Goal: Transaction & Acquisition: Purchase product/service

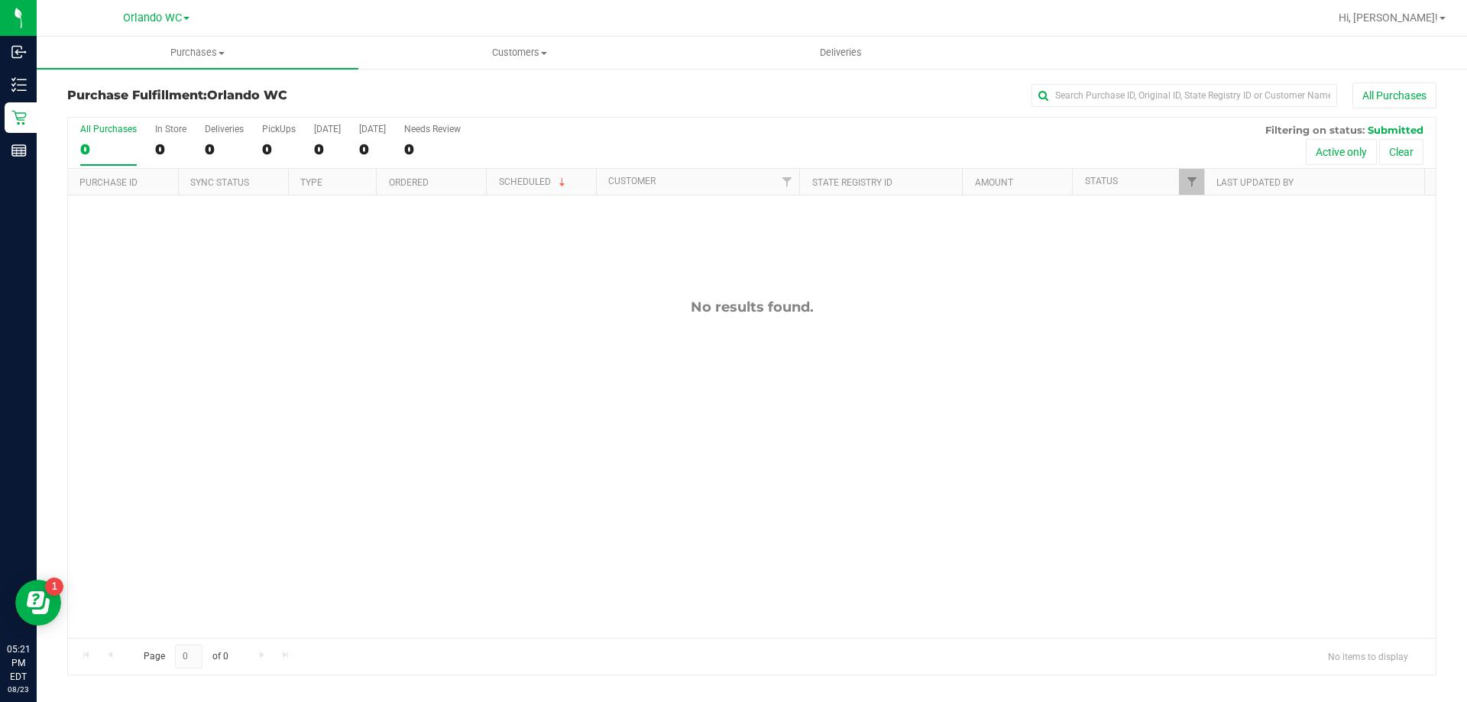
drag, startPoint x: 679, startPoint y: 293, endPoint x: 835, endPoint y: 314, distance: 158.1
click at [835, 314] on div "No results found." at bounding box center [752, 469] width 1368 height 546
click at [833, 303] on div "No results found." at bounding box center [752, 307] width 1368 height 17
drag, startPoint x: 833, startPoint y: 303, endPoint x: 430, endPoint y: 417, distance: 418.4
click at [430, 417] on div "No results found." at bounding box center [752, 469] width 1368 height 546
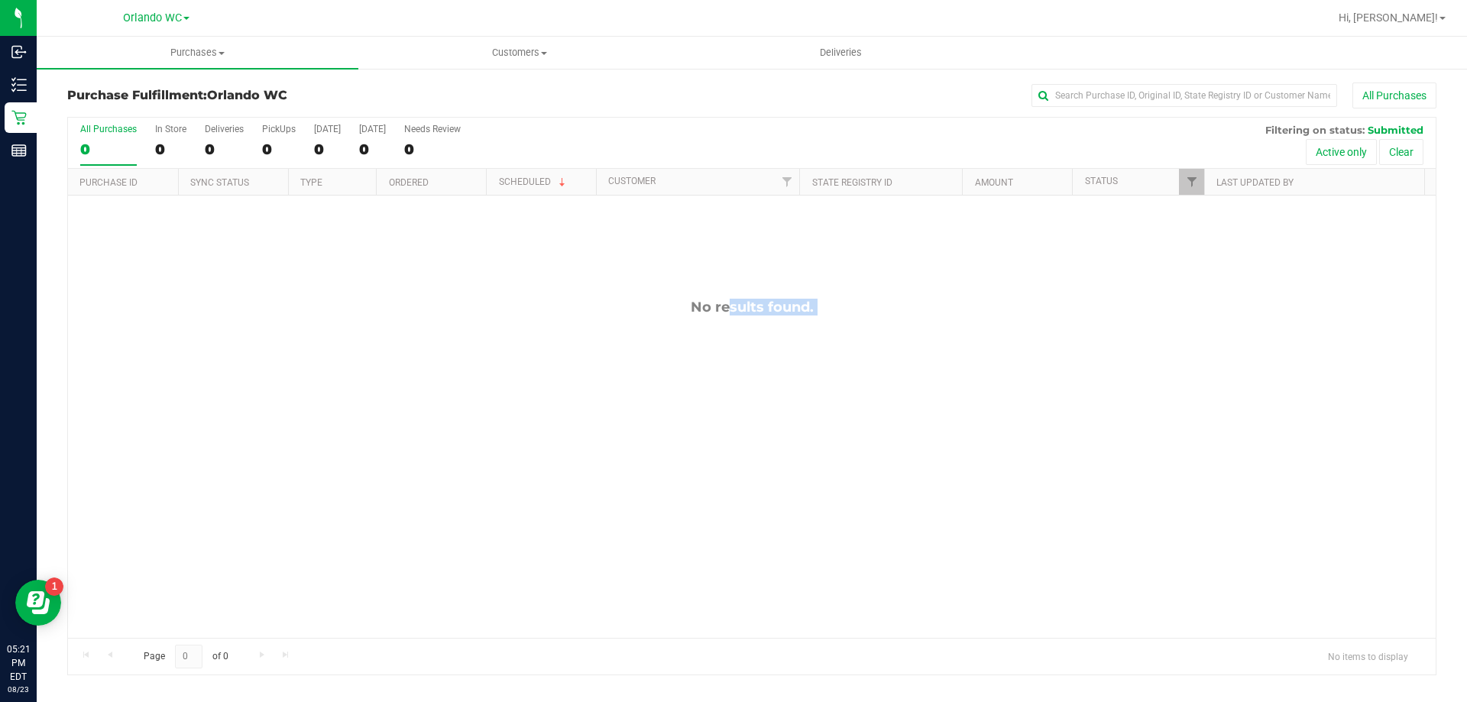
click at [430, 417] on div "No results found." at bounding box center [752, 469] width 1368 height 546
click at [224, 60] on uib-tab-heading "Purchases Summary of purchases Fulfillment All purchases" at bounding box center [198, 53] width 322 height 32
click at [178, 116] on li "Fulfillment" at bounding box center [198, 111] width 322 height 18
click at [248, 441] on div "No results found." at bounding box center [752, 469] width 1368 height 546
drag, startPoint x: 670, startPoint y: 331, endPoint x: 822, endPoint y: 306, distance: 153.3
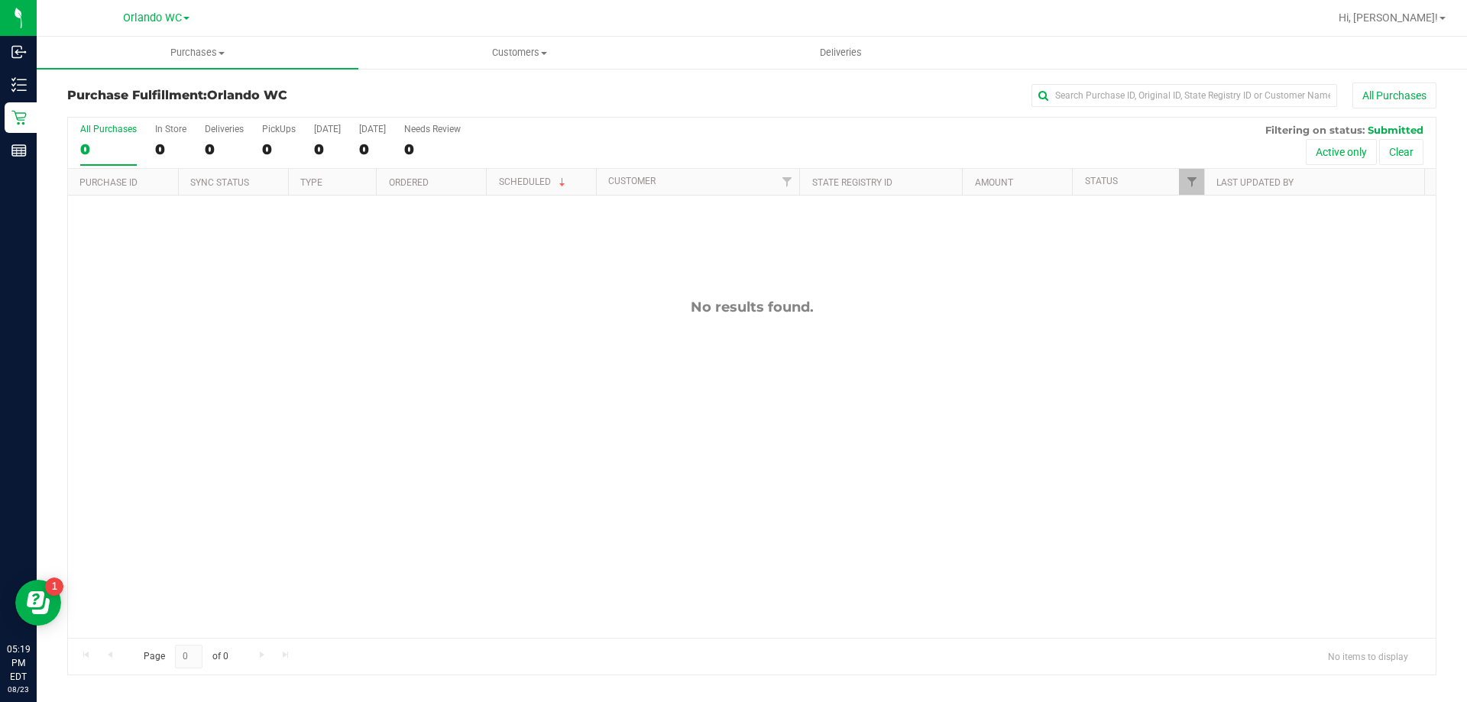
click at [822, 306] on div "No results found." at bounding box center [752, 469] width 1368 height 546
click at [822, 306] on div "No results found." at bounding box center [752, 307] width 1368 height 17
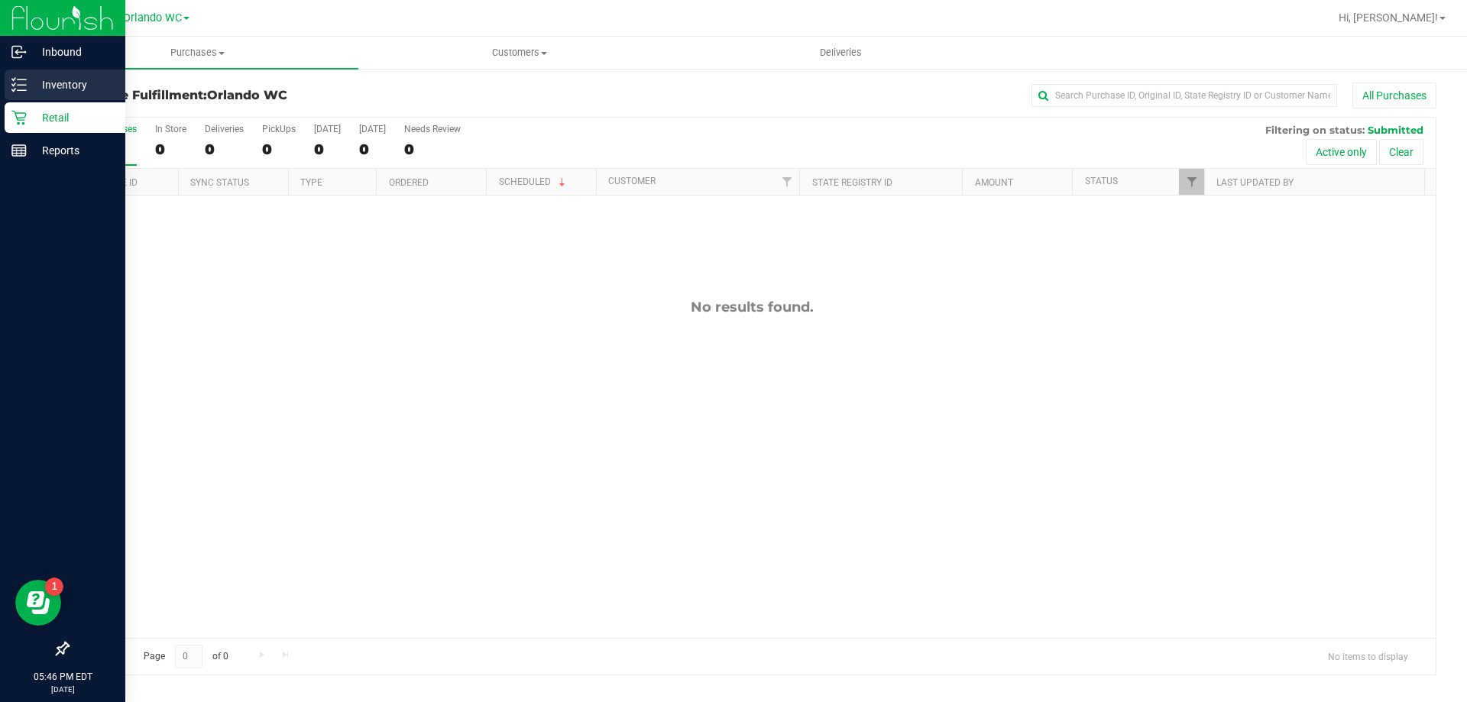
click at [31, 82] on p "Inventory" at bounding box center [73, 85] width 92 height 18
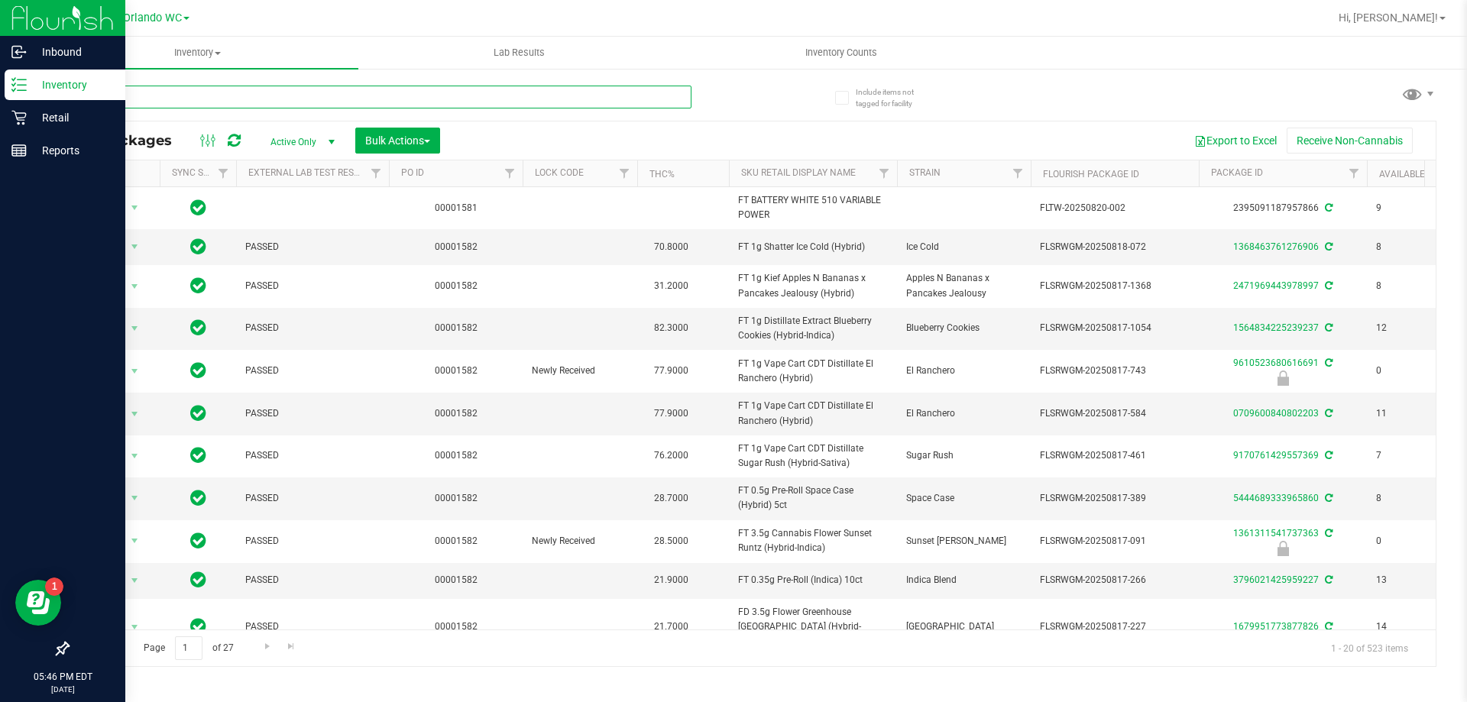
click at [151, 93] on input "text" at bounding box center [379, 97] width 624 height 23
type input "pbs"
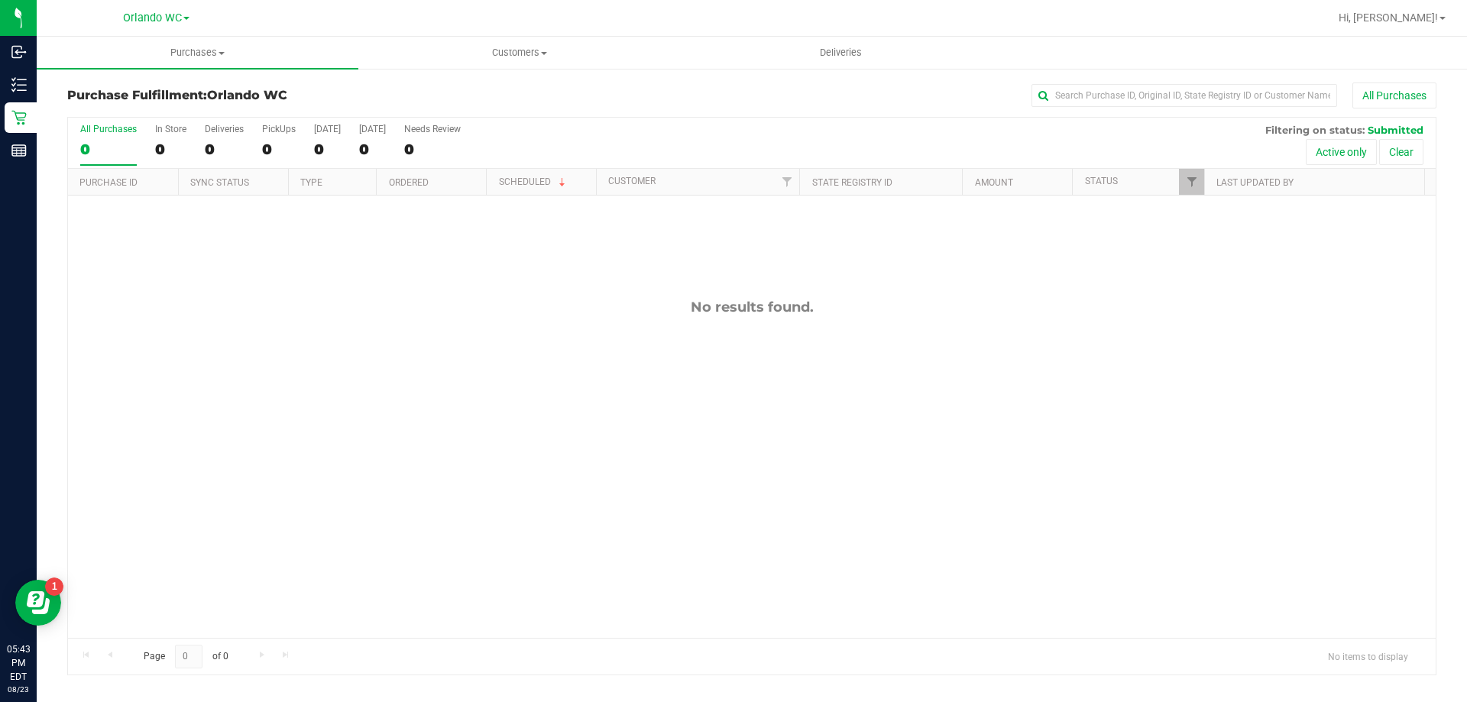
drag, startPoint x: 647, startPoint y: 300, endPoint x: 883, endPoint y: 340, distance: 238.7
click at [883, 340] on div "No results found." at bounding box center [752, 469] width 1368 height 546
drag, startPoint x: 838, startPoint y: 319, endPoint x: 413, endPoint y: 306, distance: 425.2
click at [413, 306] on div "No results found." at bounding box center [752, 469] width 1368 height 546
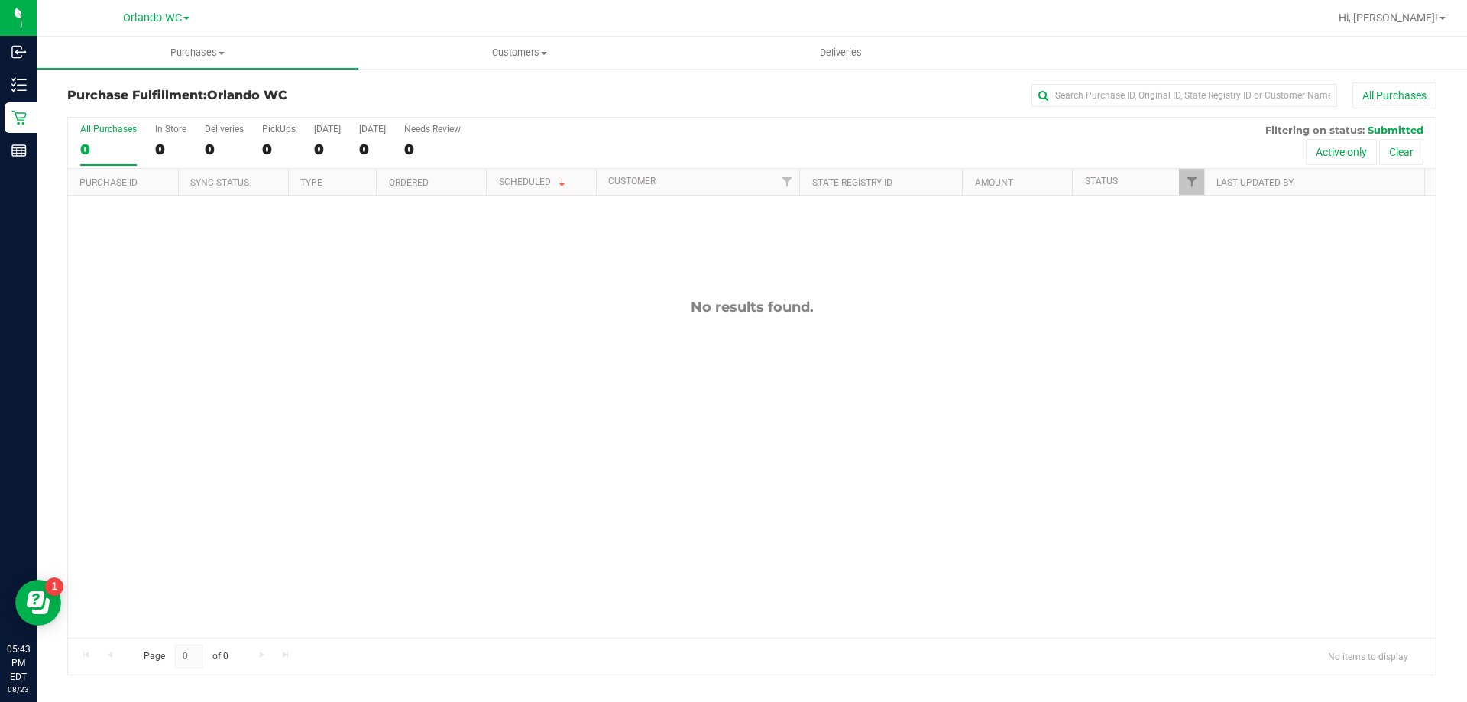
click at [413, 306] on div "No results found." at bounding box center [752, 307] width 1368 height 17
click at [176, 514] on div "No results found." at bounding box center [752, 469] width 1368 height 546
click at [547, 63] on uib-tab-heading "Customers All customers Add a new customer All physicians" at bounding box center [519, 52] width 320 height 31
click at [486, 93] on li "All customers" at bounding box center [519, 92] width 322 height 18
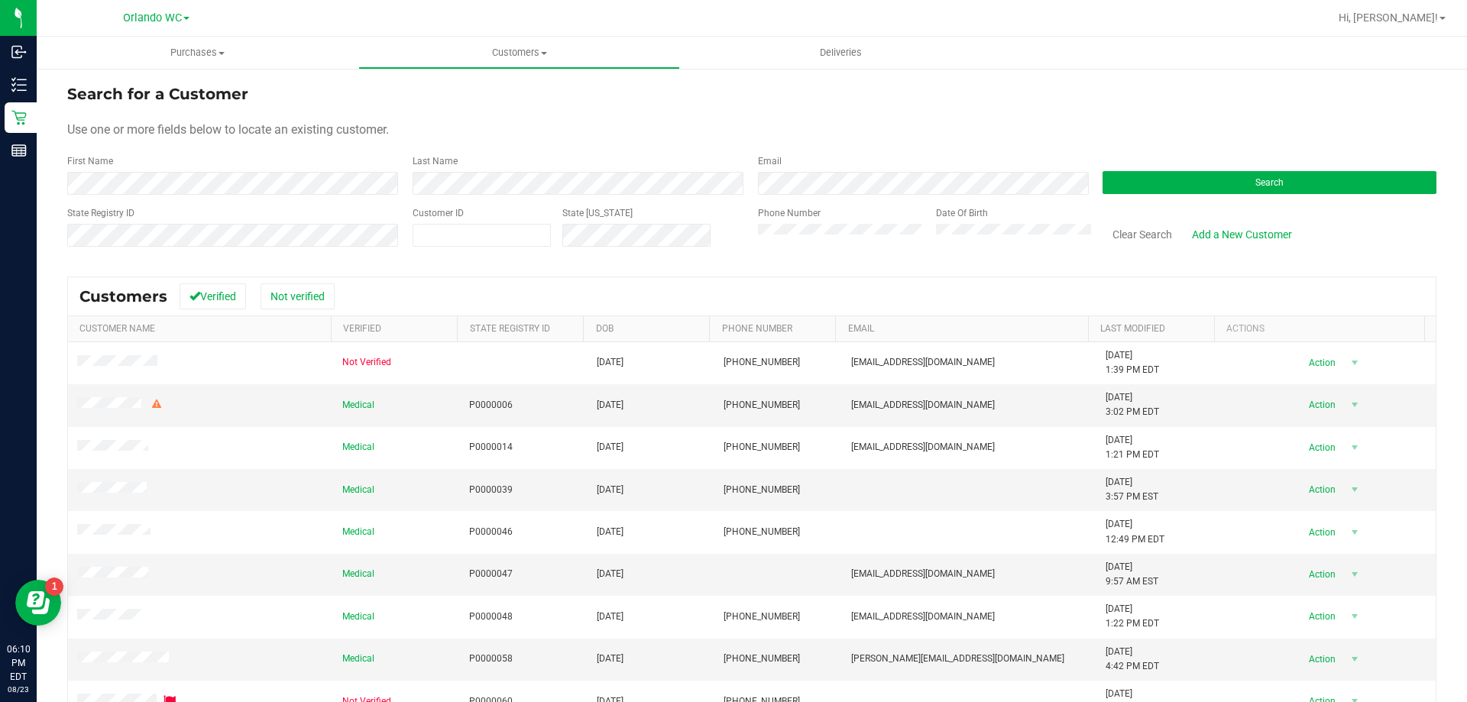
click at [442, 196] on form "Search for a Customer Use one or more fields below to locate an existing custom…" at bounding box center [752, 172] width 1370 height 178
click at [1123, 167] on div "Search" at bounding box center [1263, 174] width 345 height 41
click at [1126, 172] on button "Search" at bounding box center [1270, 182] width 334 height 23
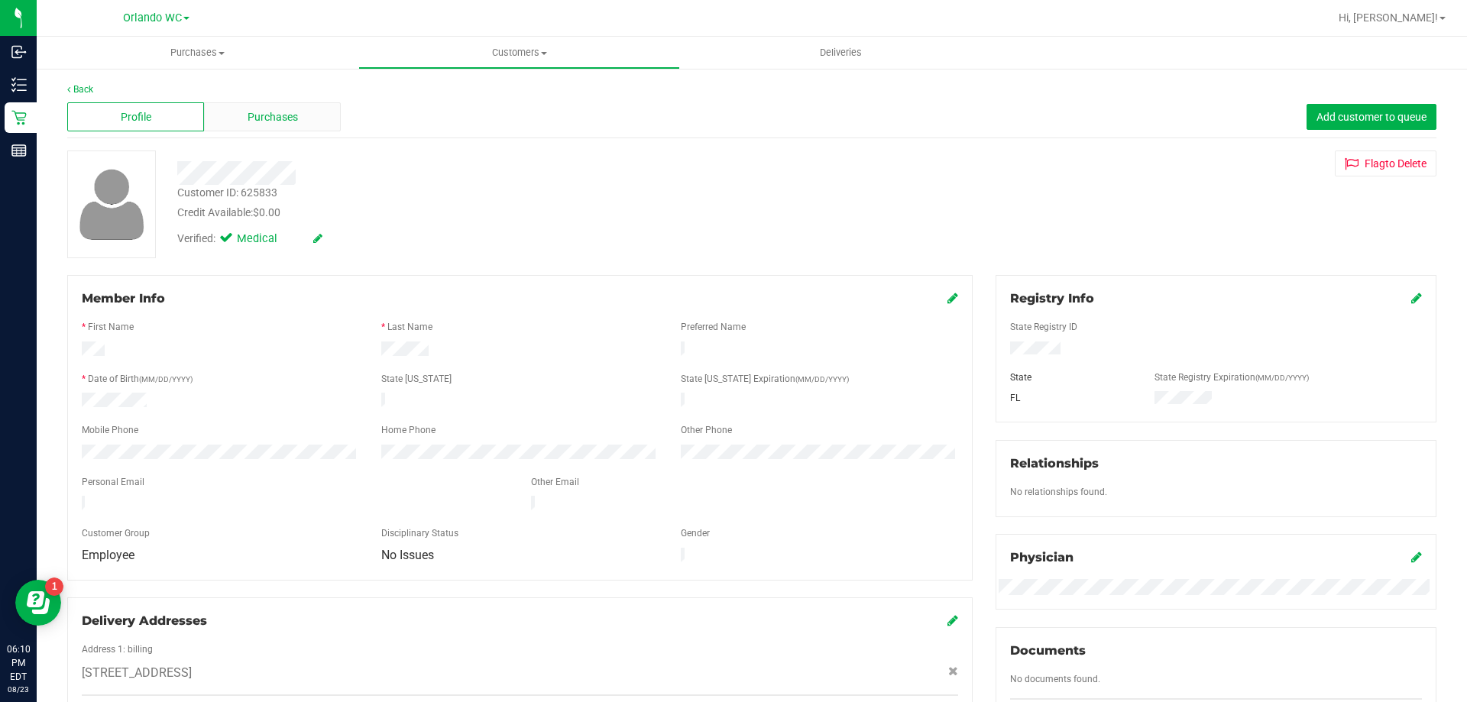
click at [229, 115] on div "Purchases" at bounding box center [272, 116] width 137 height 29
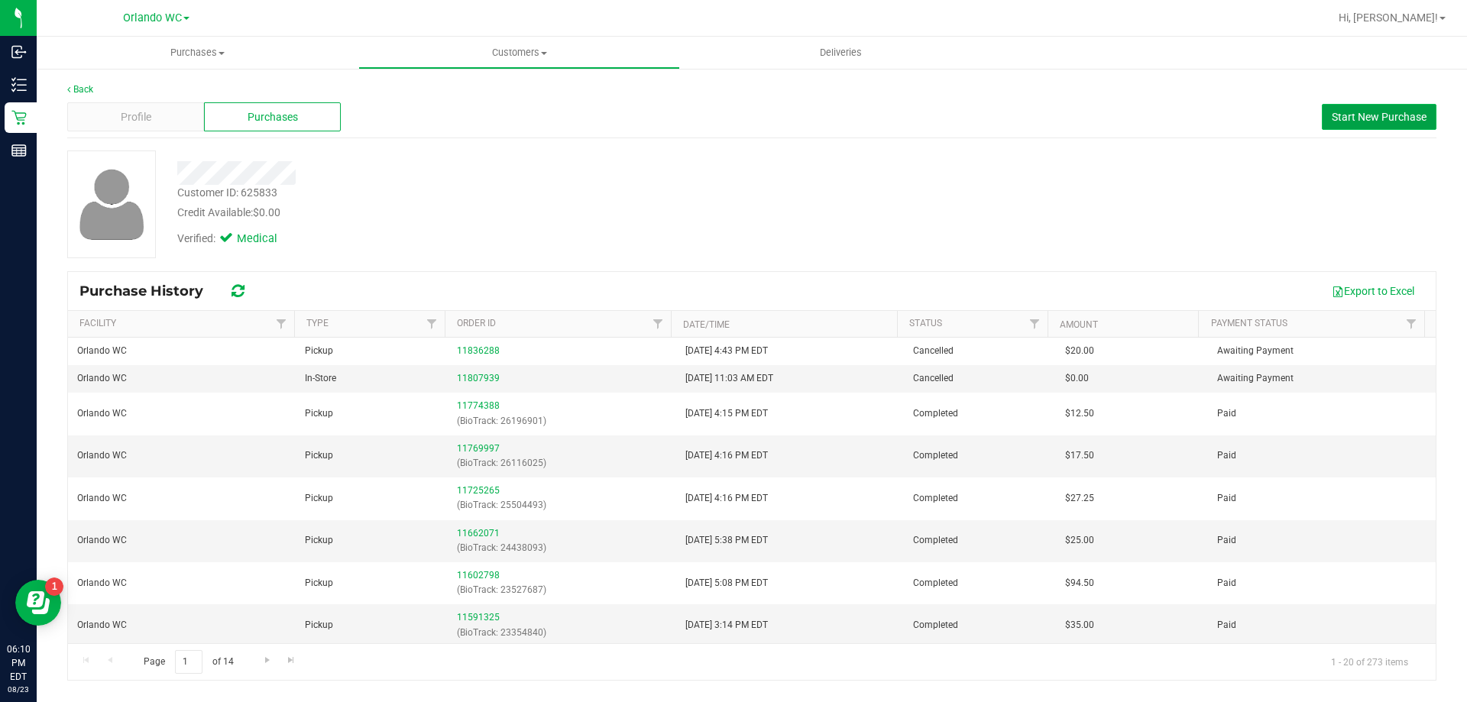
click at [1389, 111] on span "Start New Purchase" at bounding box center [1379, 117] width 95 height 12
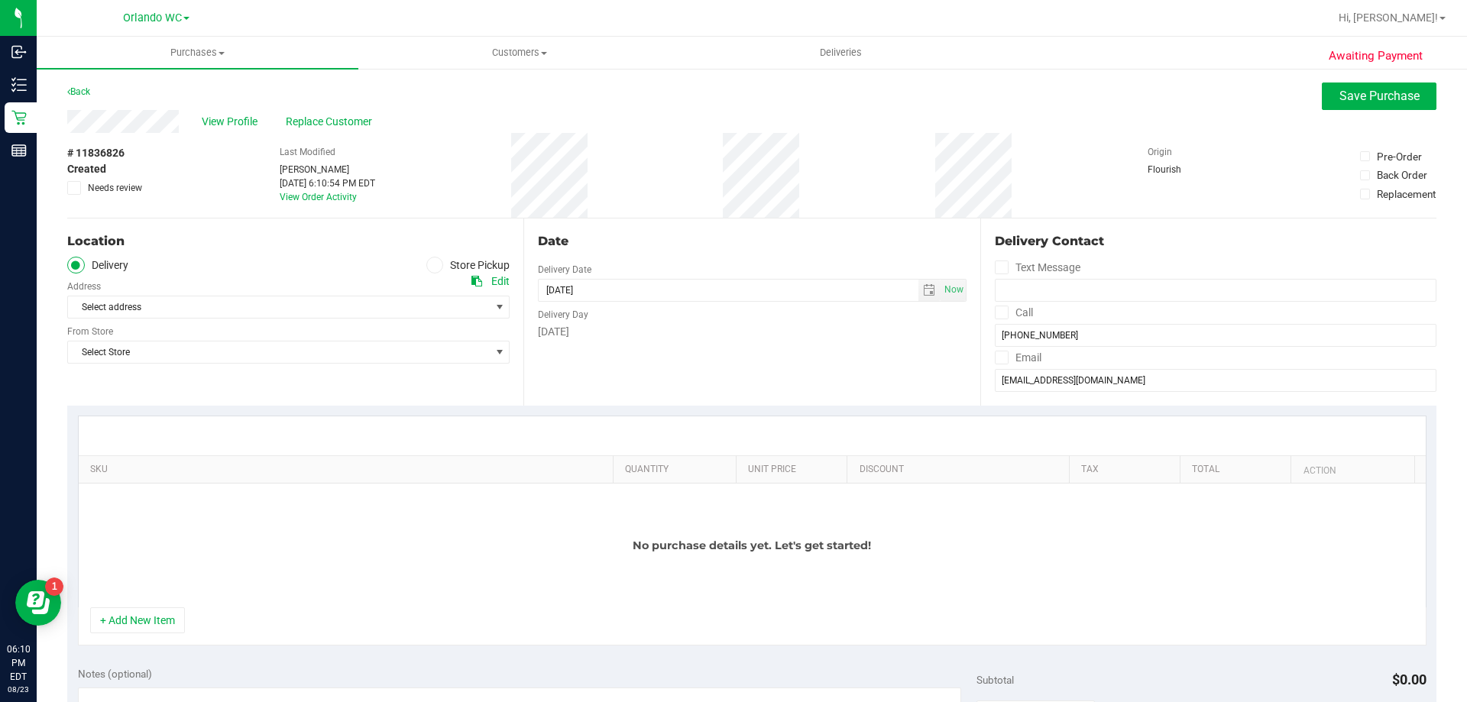
click at [432, 265] on icon at bounding box center [434, 265] width 9 height 0
click at [0, 0] on input "Store Pickup" at bounding box center [0, 0] width 0 height 0
click at [306, 306] on span "Select Store" at bounding box center [279, 307] width 422 height 21
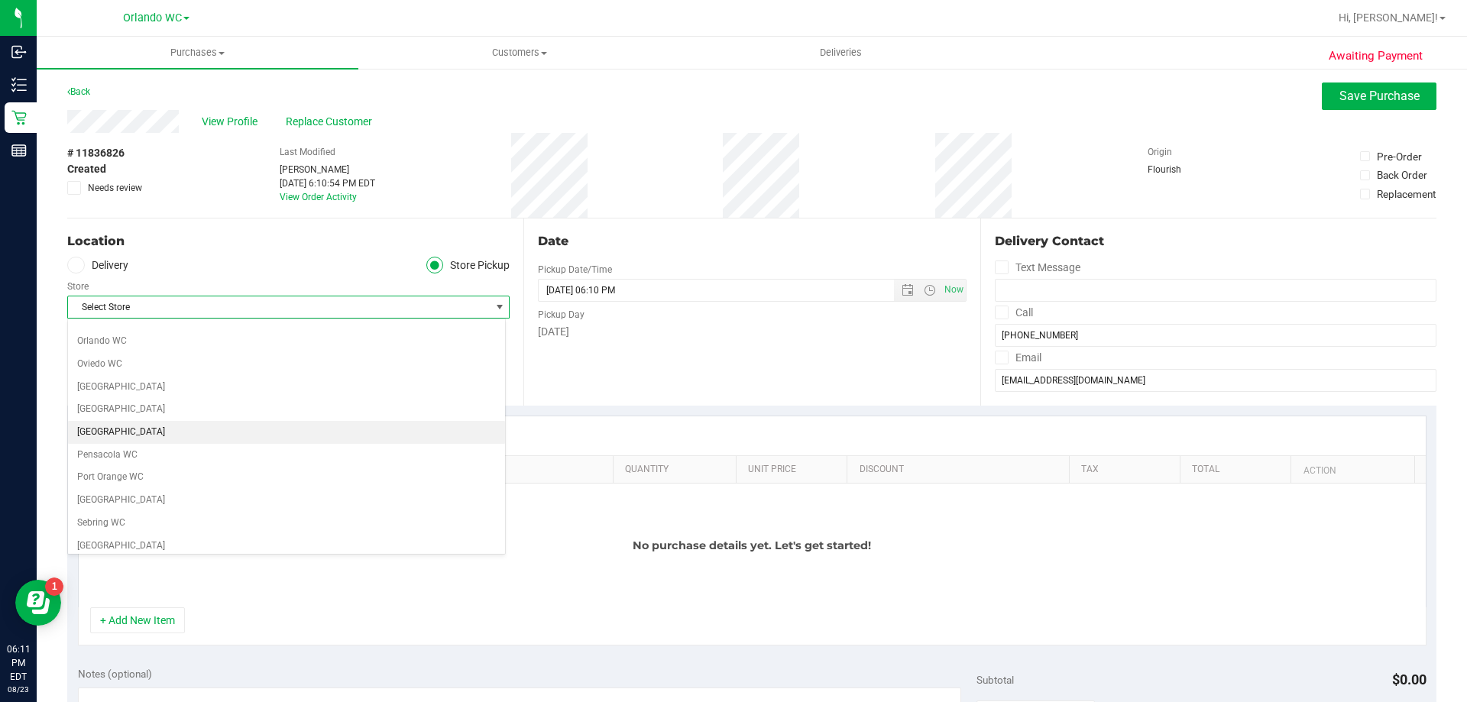
scroll to position [688, 0]
click at [125, 423] on li "Orlando WC" at bounding box center [286, 418] width 437 height 23
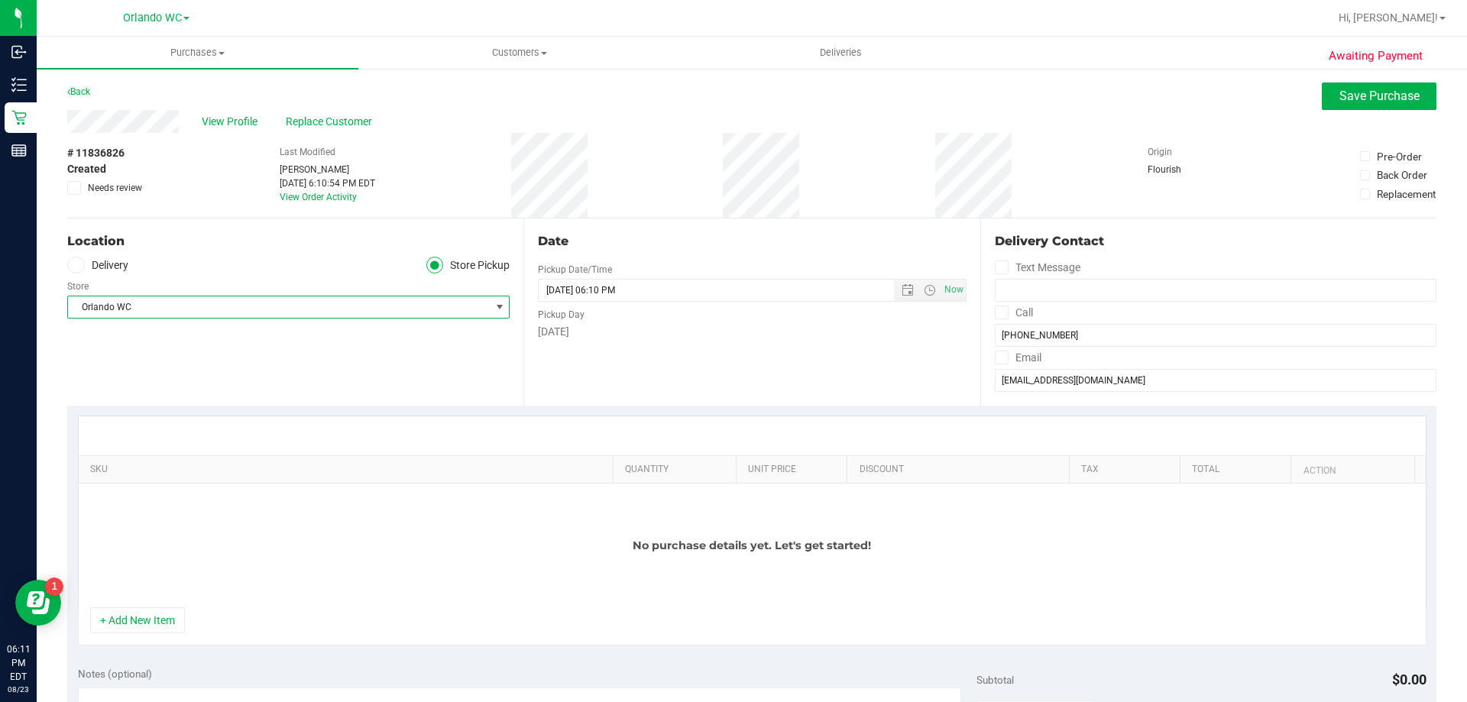
click at [333, 452] on div at bounding box center [752, 436] width 1347 height 39
click at [193, 432] on div at bounding box center [752, 436] width 1347 height 39
drag, startPoint x: 730, startPoint y: 470, endPoint x: 719, endPoint y: 472, distance: 10.8
click at [719, 472] on div "SKU Quantity Unit Price Discount Tax Total Action" at bounding box center [747, 469] width 1337 height 27
click at [511, 508] on div "No purchase details yet. Let's get started!" at bounding box center [752, 546] width 1347 height 124
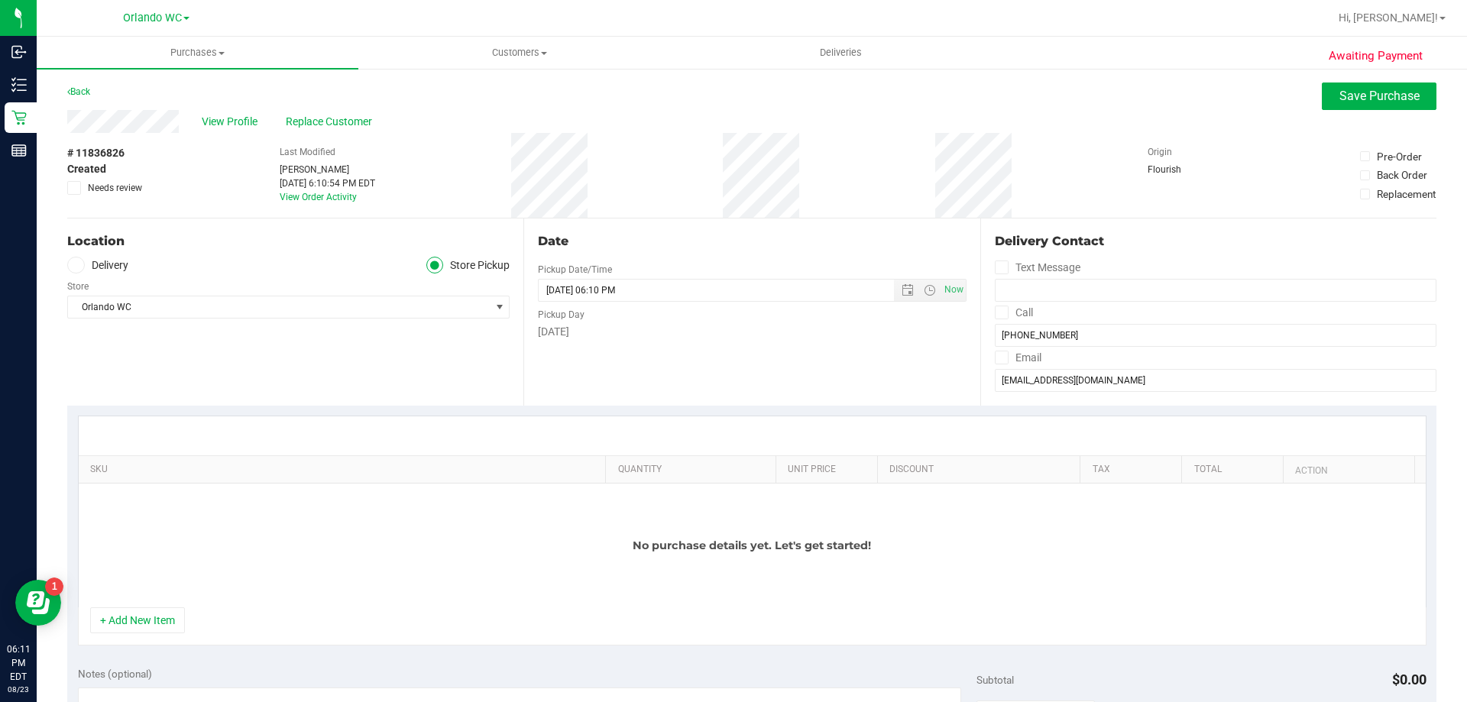
click at [186, 546] on div "No purchase details yet. Let's get started!" at bounding box center [752, 546] width 1347 height 124
click at [133, 627] on button "+ Add New Item" at bounding box center [137, 621] width 95 height 26
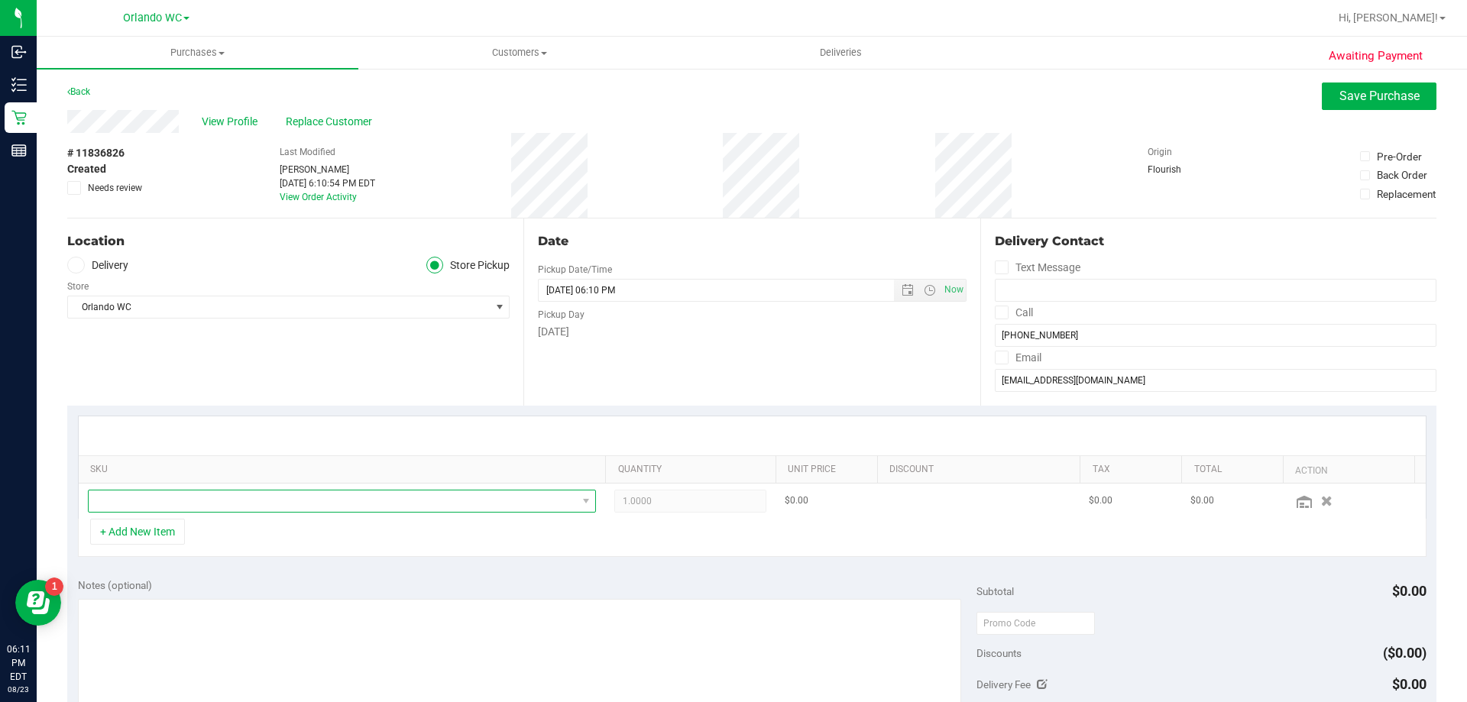
click at [223, 512] on span "NO DATA FOUND" at bounding box center [333, 501] width 488 height 21
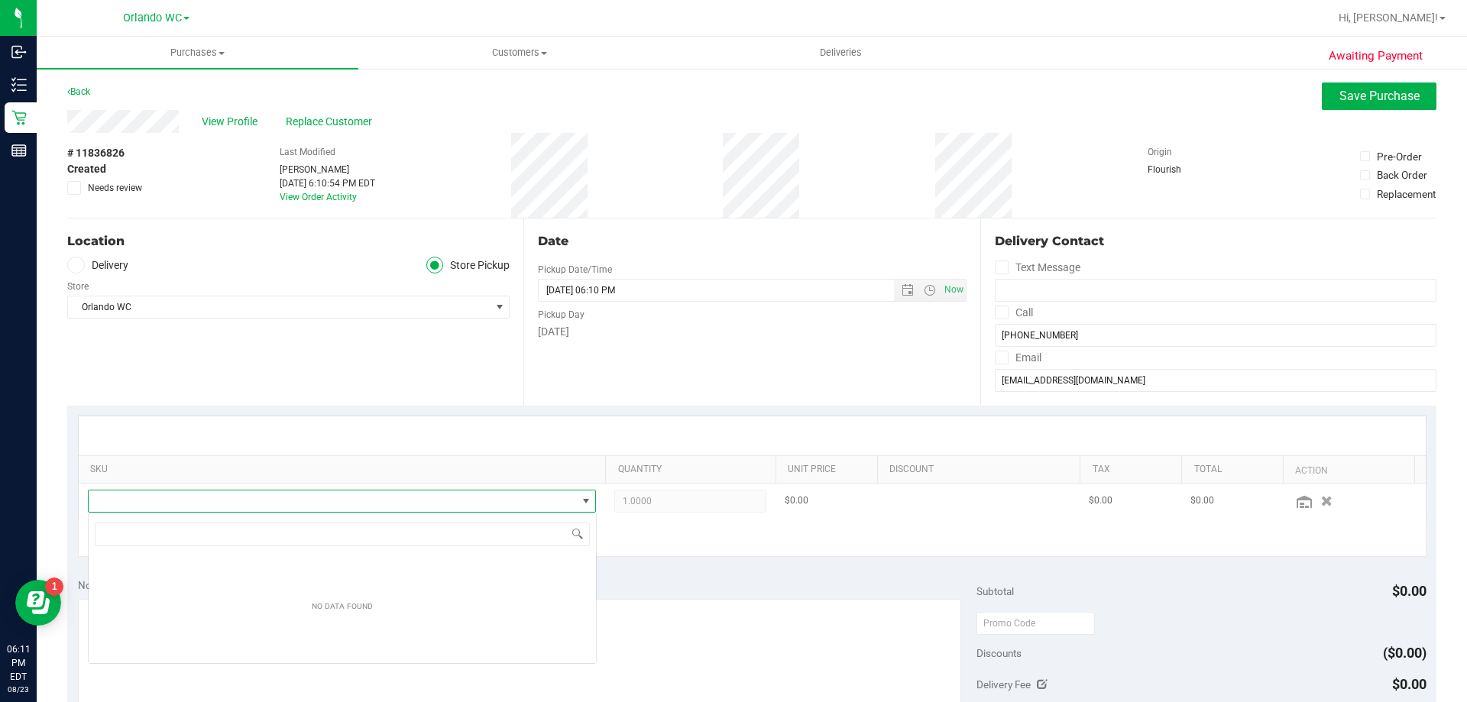
scroll to position [23, 508]
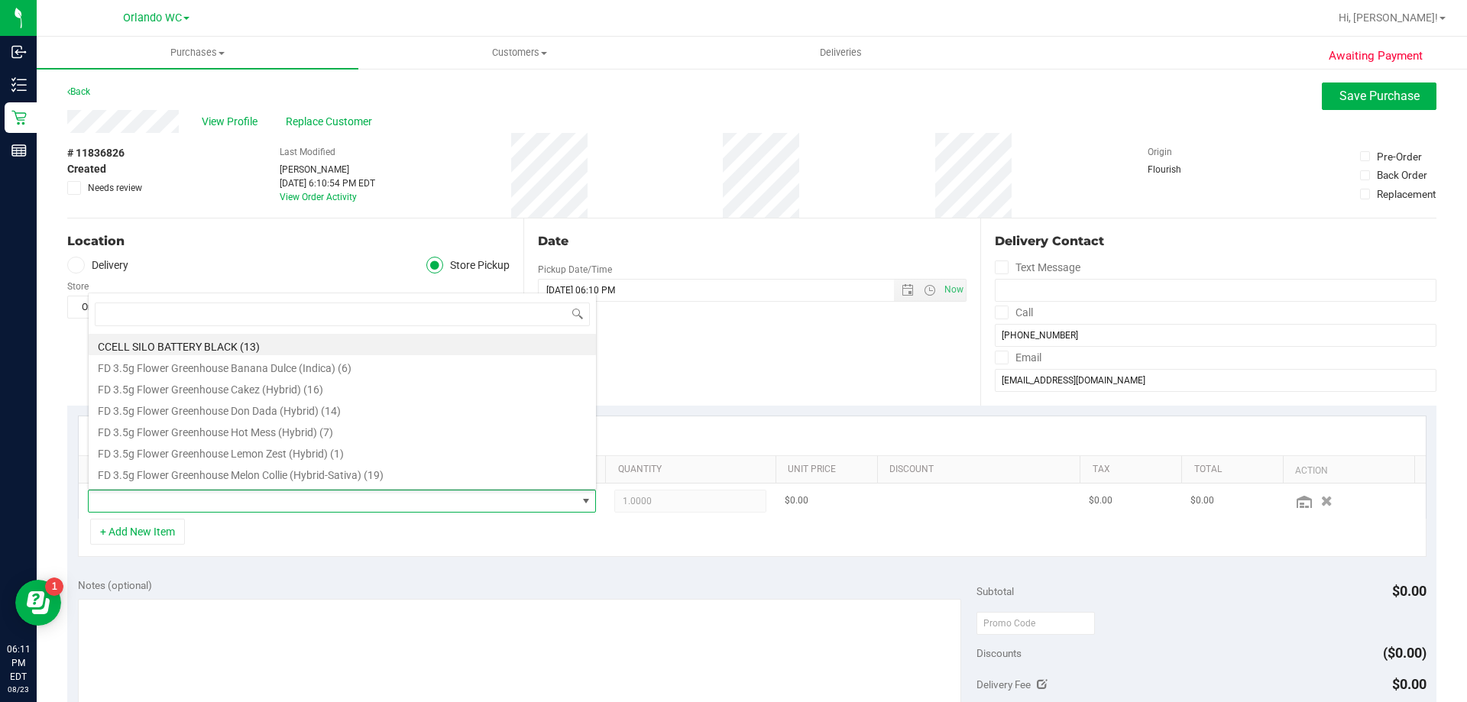
click at [264, 464] on li "FD 3.5g Flower Greenhouse Melon Collie (Hybrid-Sativa) (19)" at bounding box center [342, 472] width 507 height 21
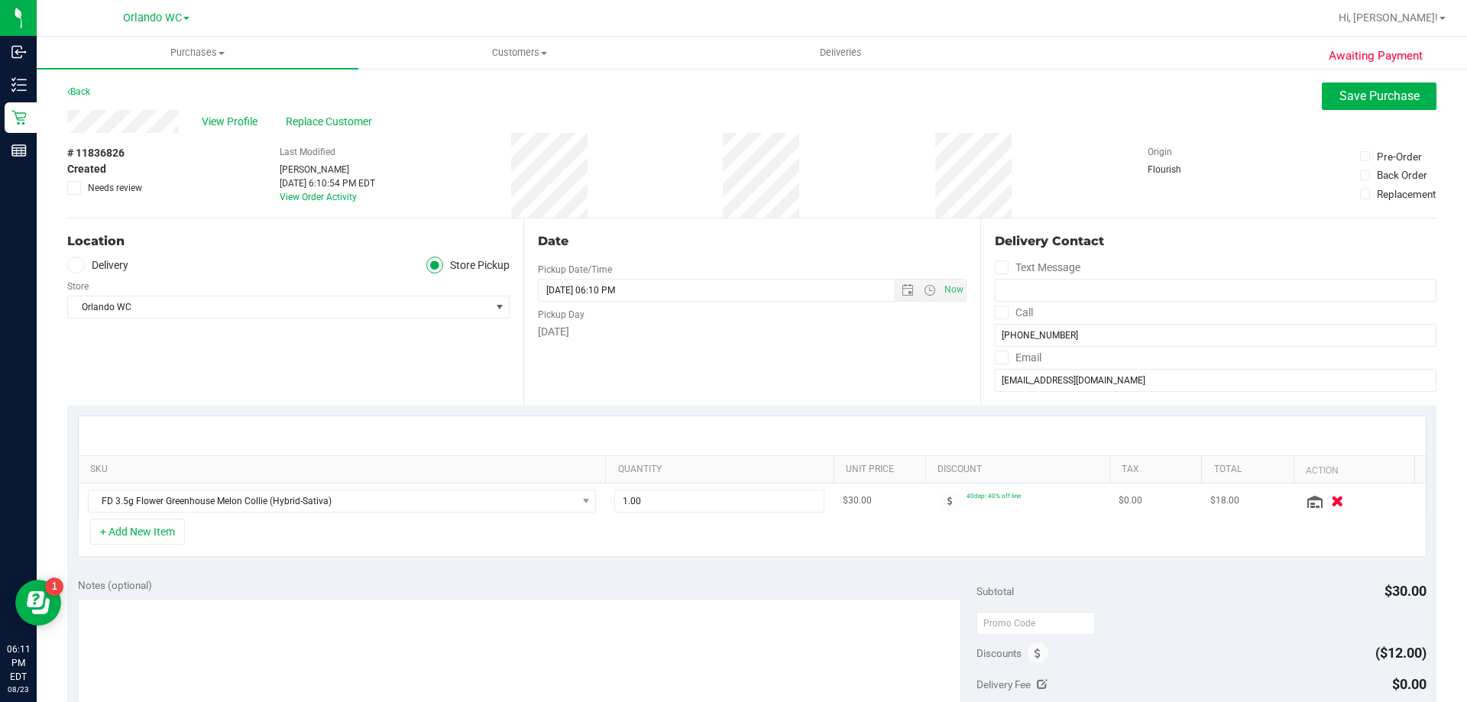
click at [1329, 505] on button "button" at bounding box center [1338, 501] width 26 height 16
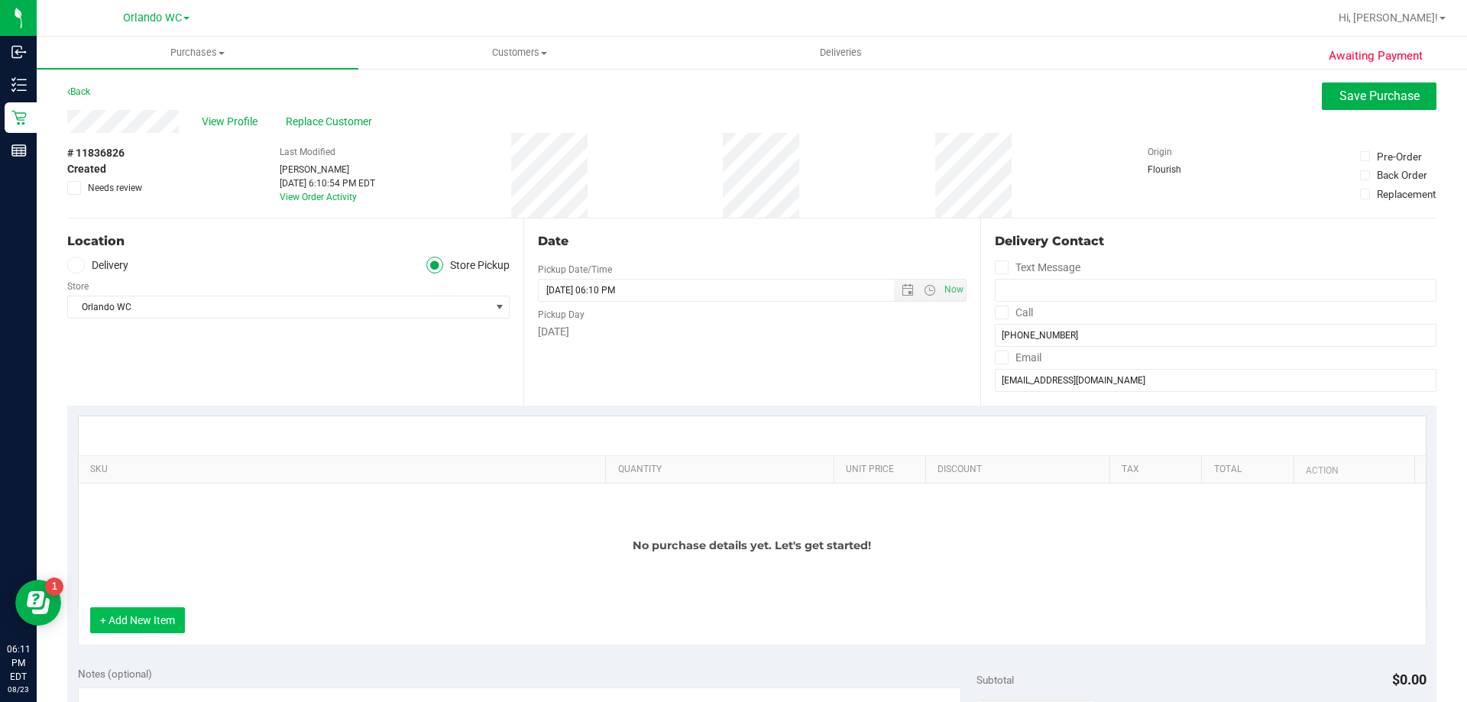
click at [162, 614] on button "+ Add New Item" at bounding box center [137, 621] width 95 height 26
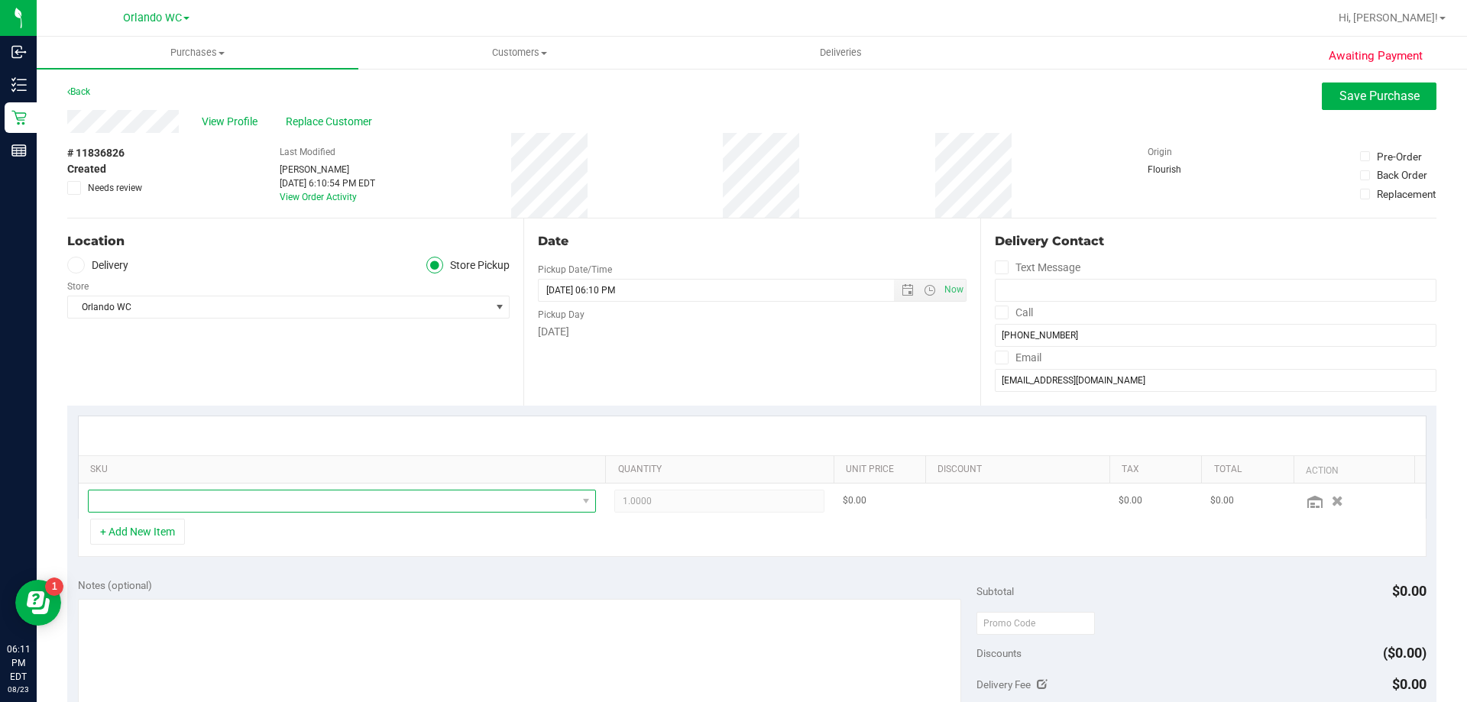
click at [292, 507] on span "NO DATA FOUND" at bounding box center [333, 501] width 488 height 21
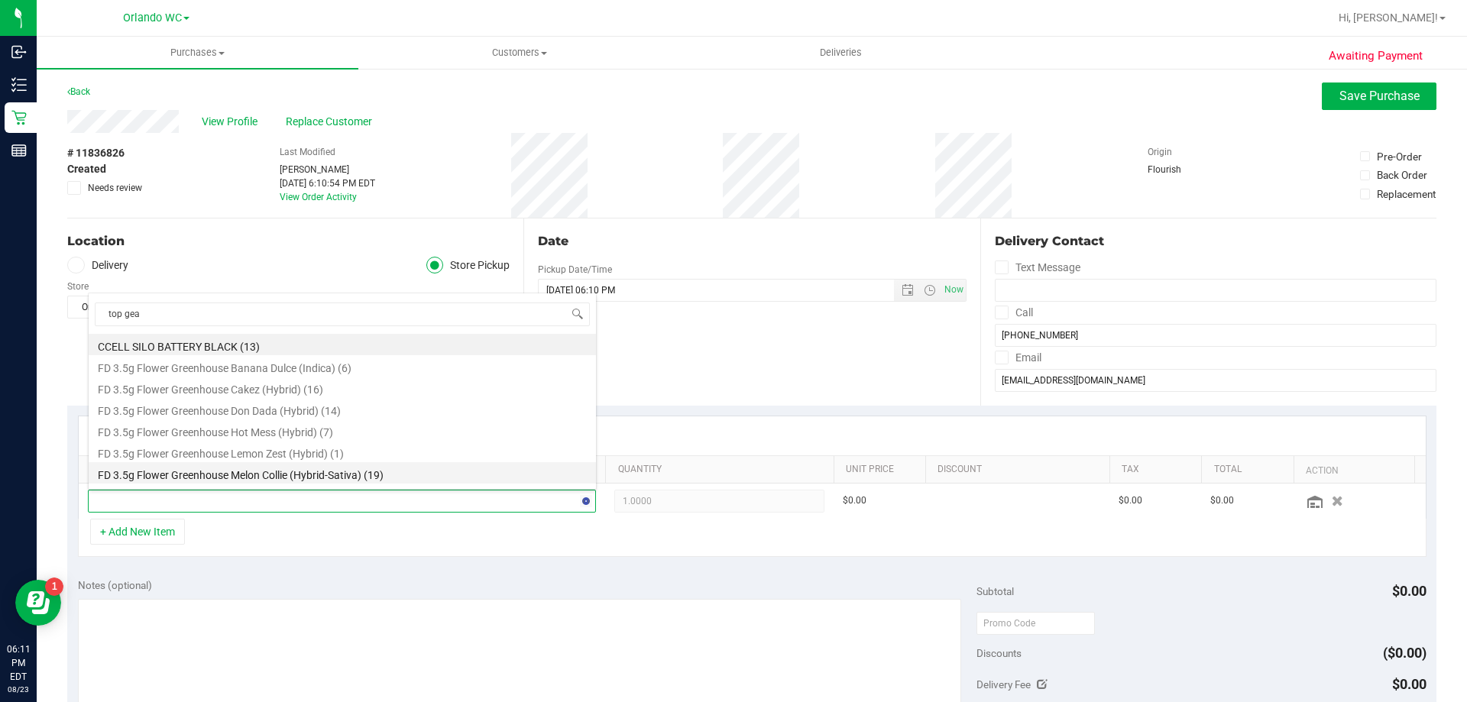
type input "top gear"
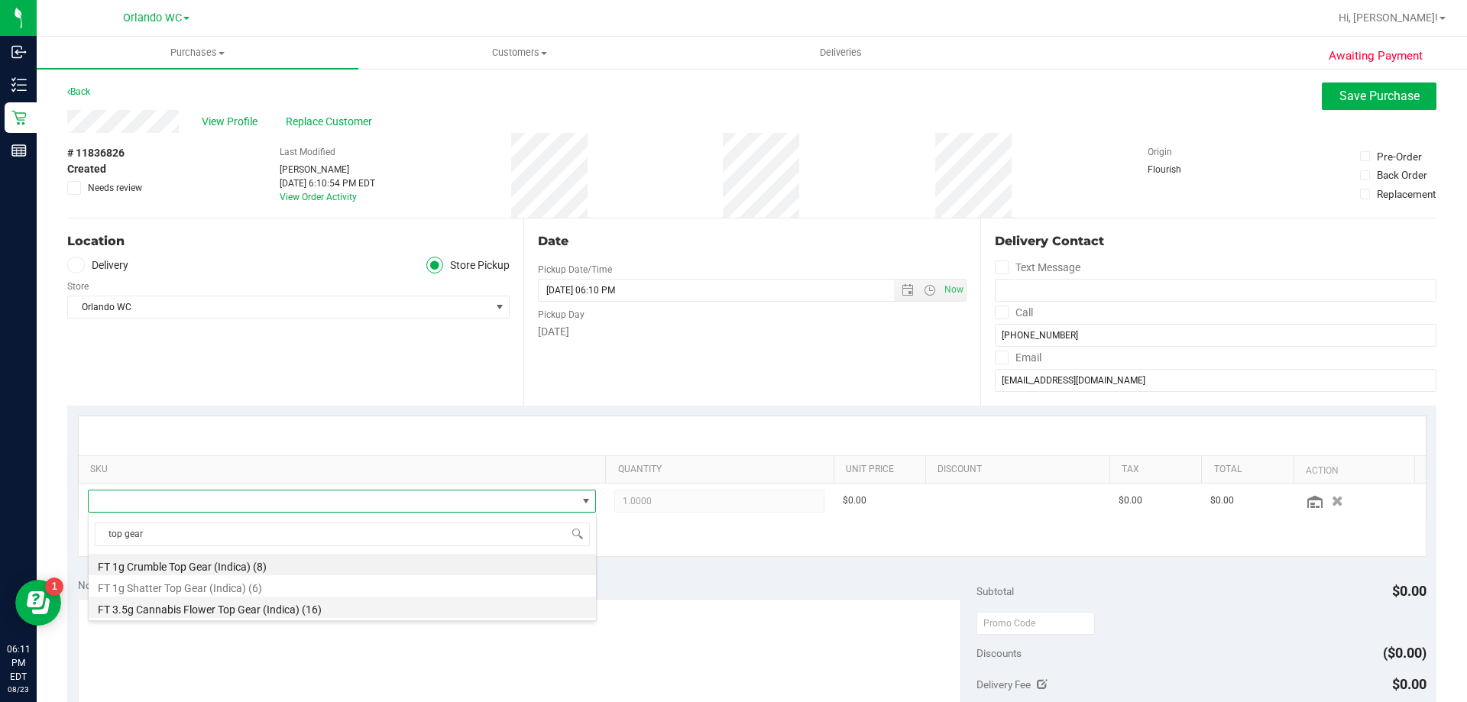
click at [251, 604] on li "FT 3.5g Cannabis Flower Top Gear (Indica) (16)" at bounding box center [342, 607] width 507 height 21
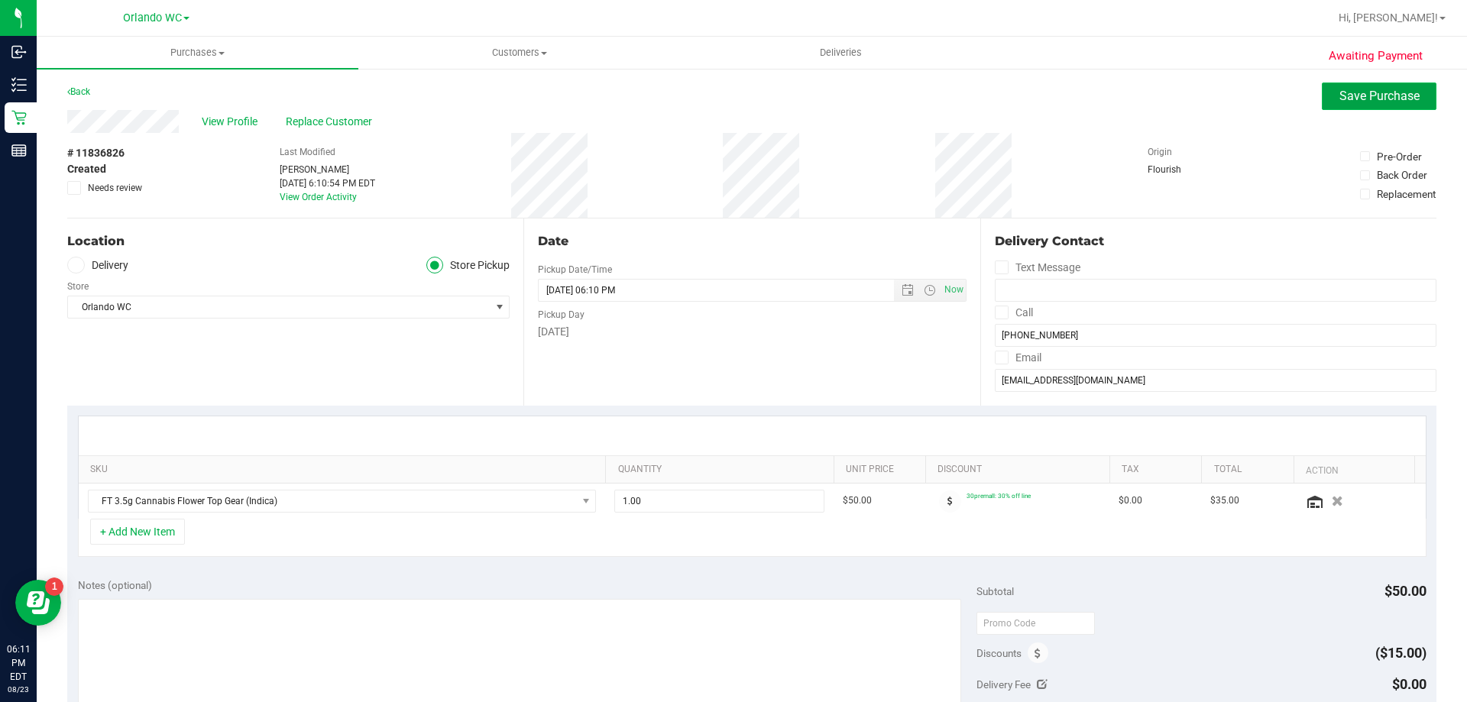
click at [1340, 102] on span "Save Purchase" at bounding box center [1380, 96] width 80 height 15
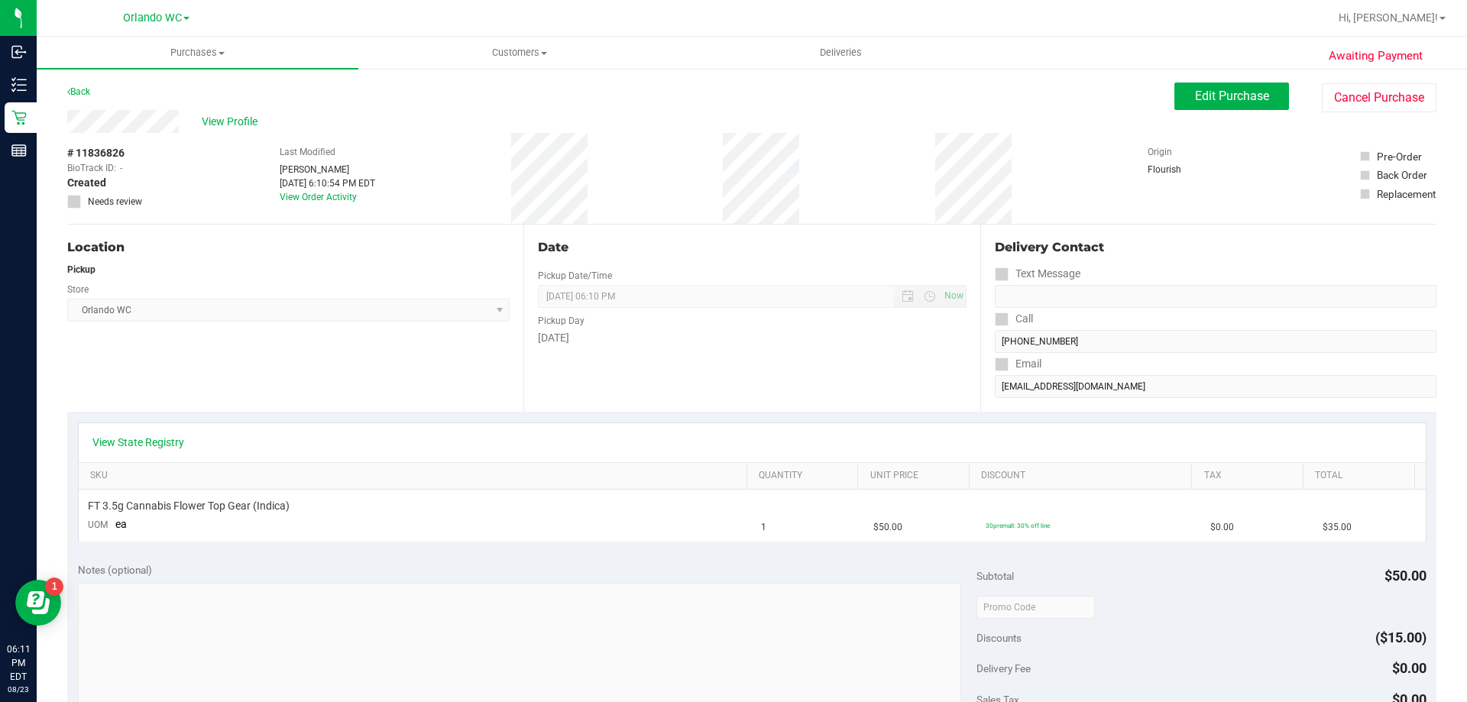
click at [500, 448] on div "View State Registry" at bounding box center [752, 442] width 1320 height 15
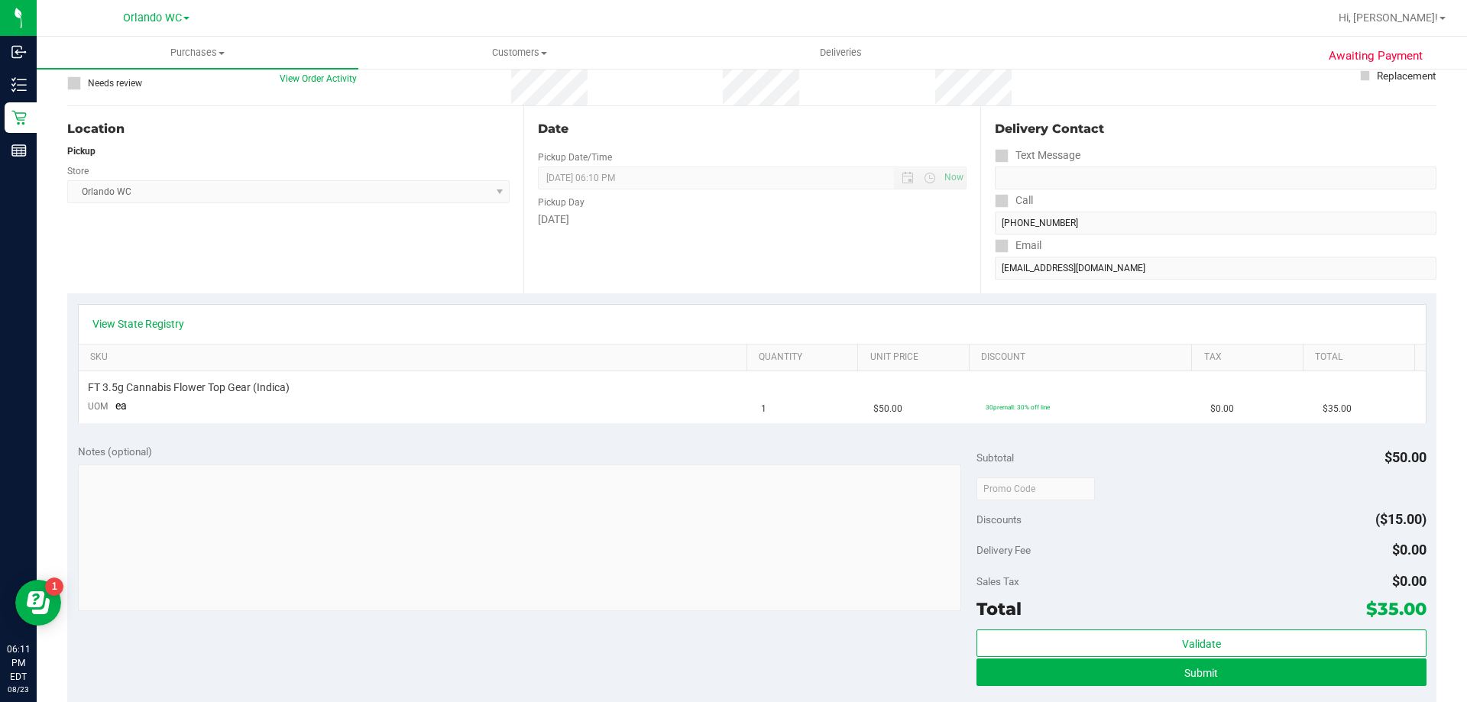
scroll to position [229, 0]
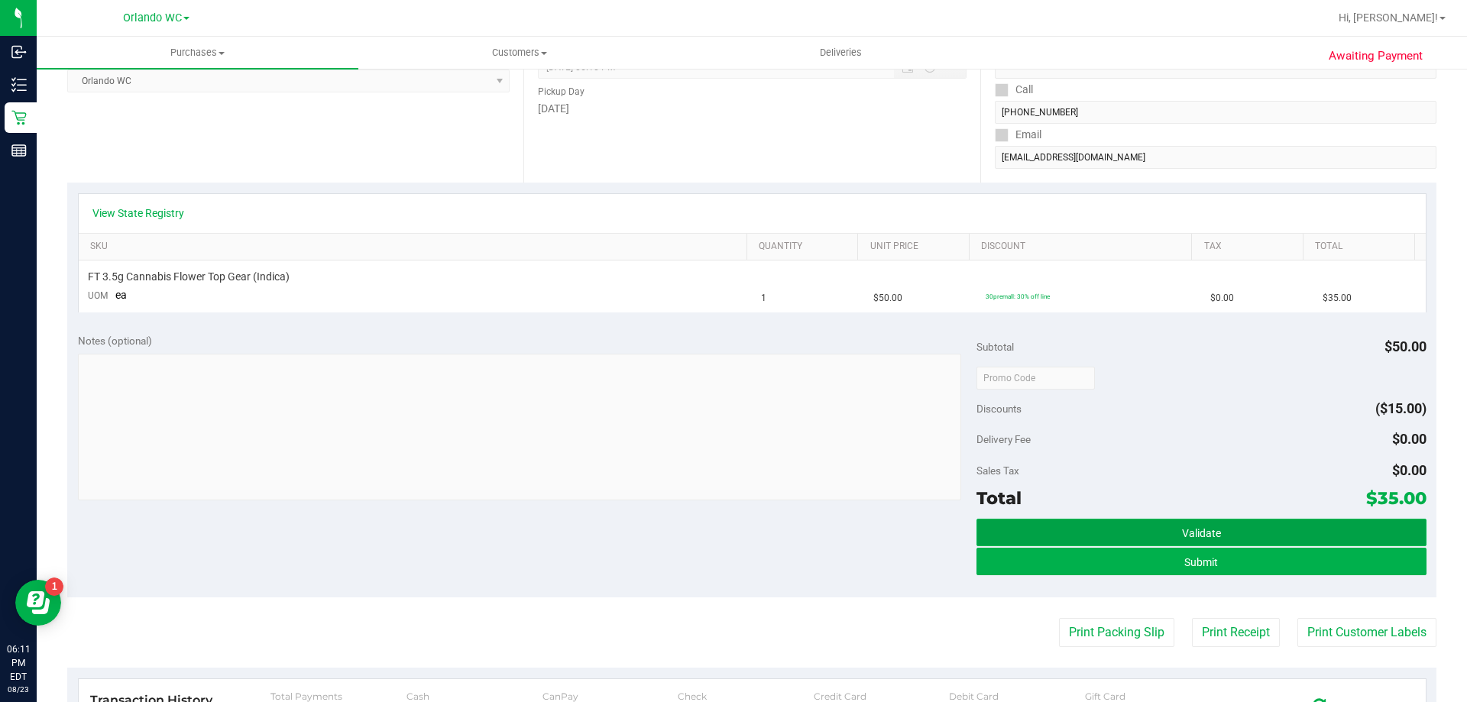
click at [1169, 530] on button "Validate" at bounding box center [1201, 533] width 449 height 28
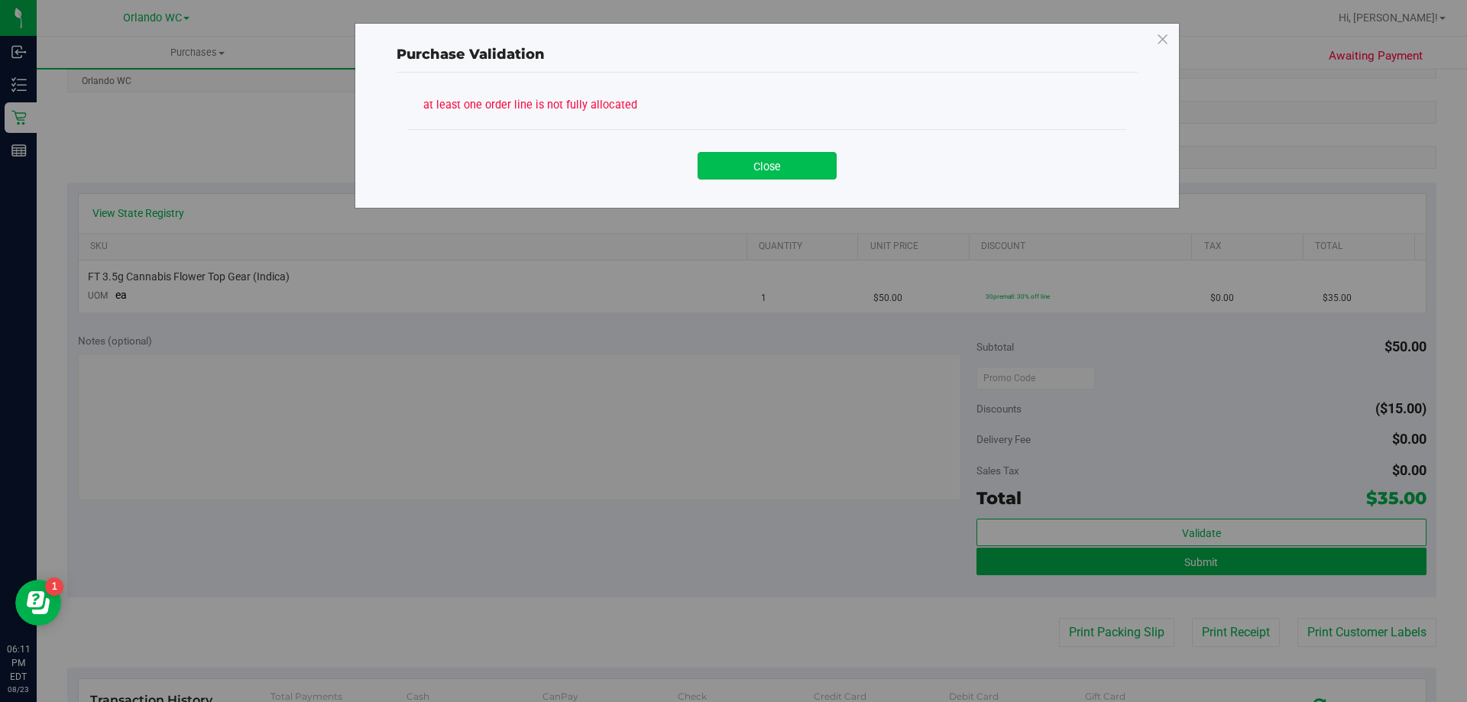
click at [790, 178] on button "Close" at bounding box center [767, 166] width 139 height 28
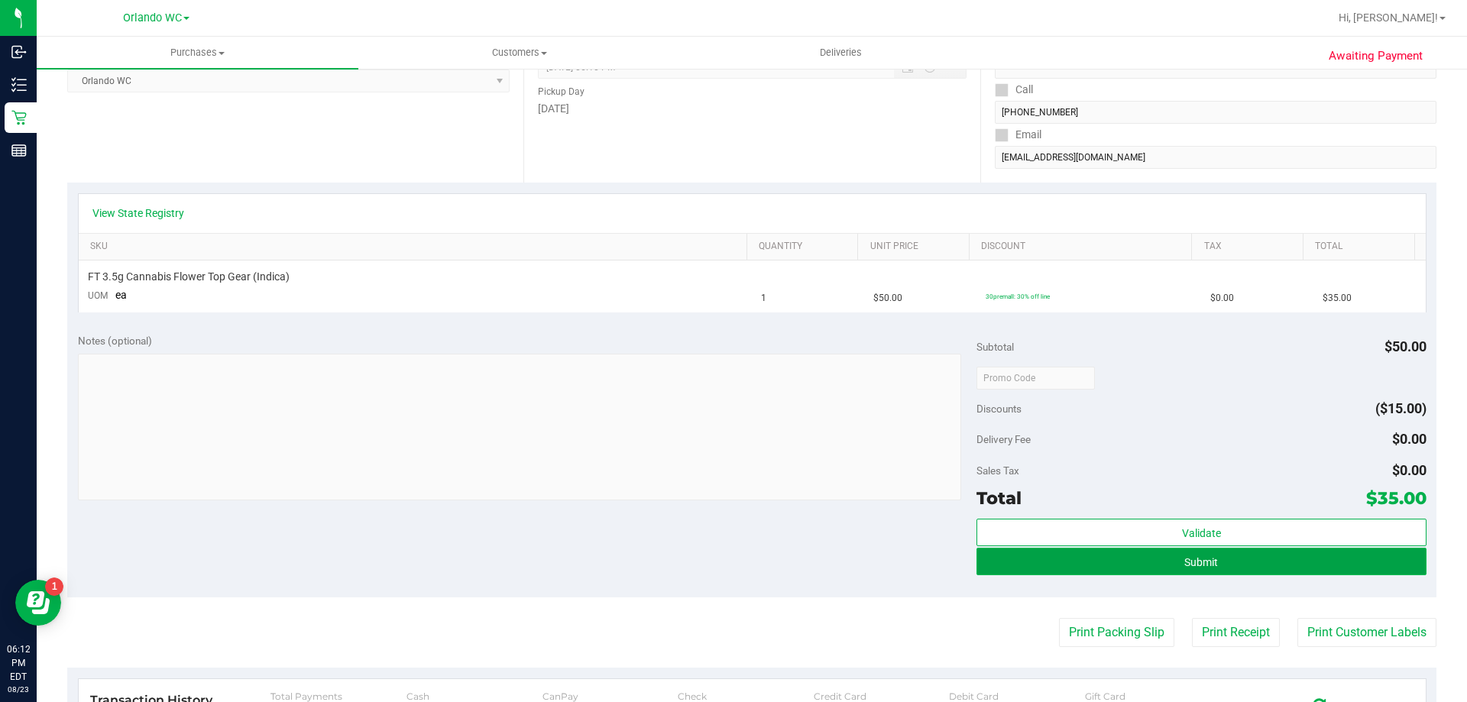
click at [1216, 564] on button "Submit" at bounding box center [1201, 562] width 449 height 28
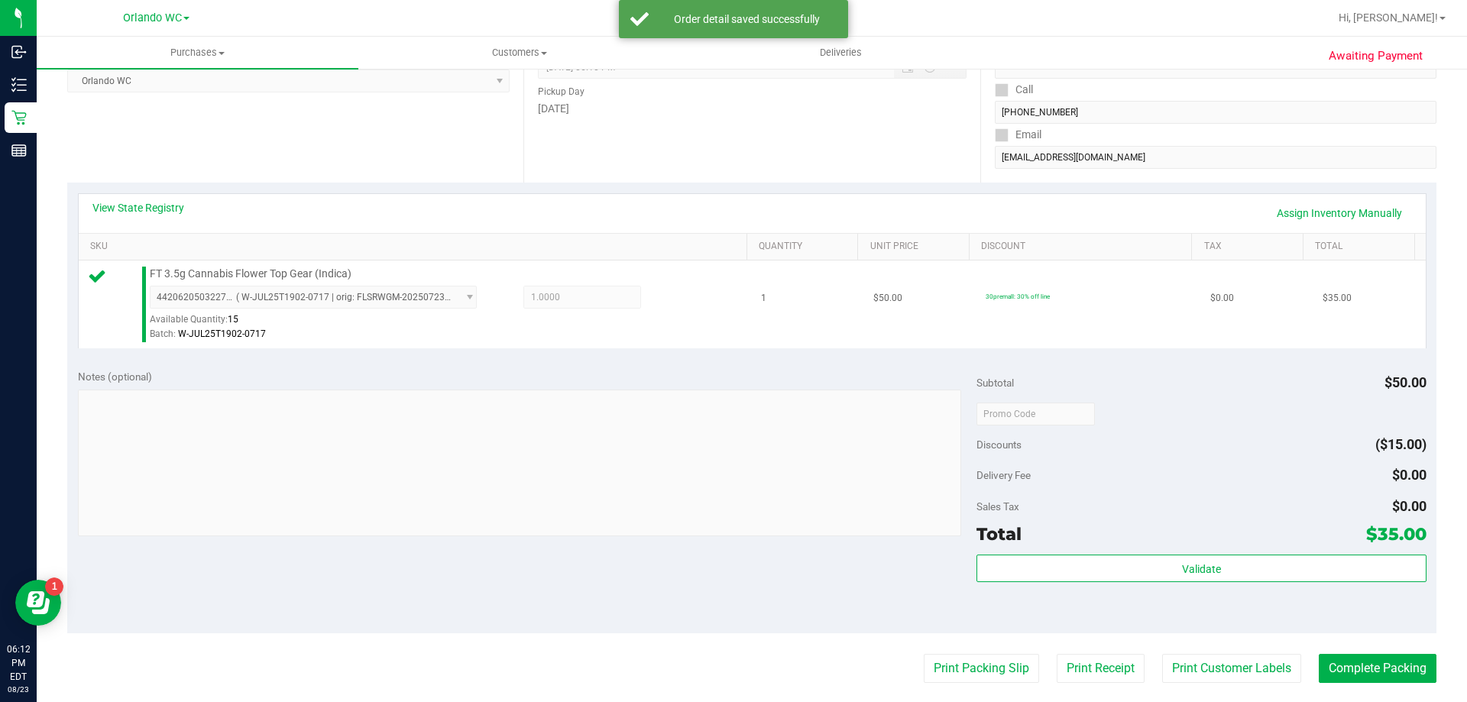
click at [1002, 312] on td "30premall: 30% off line" at bounding box center [1089, 305] width 225 height 88
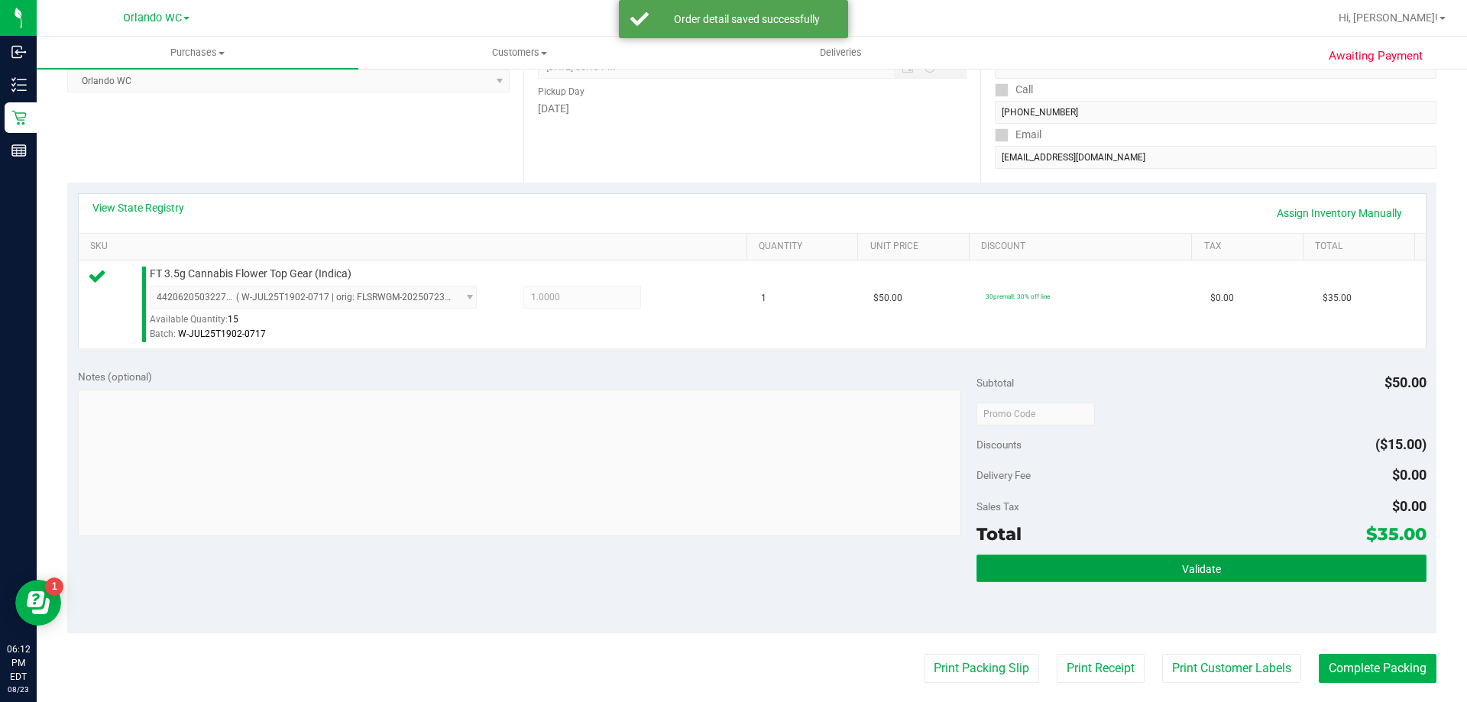
click at [1256, 561] on button "Validate" at bounding box center [1201, 569] width 449 height 28
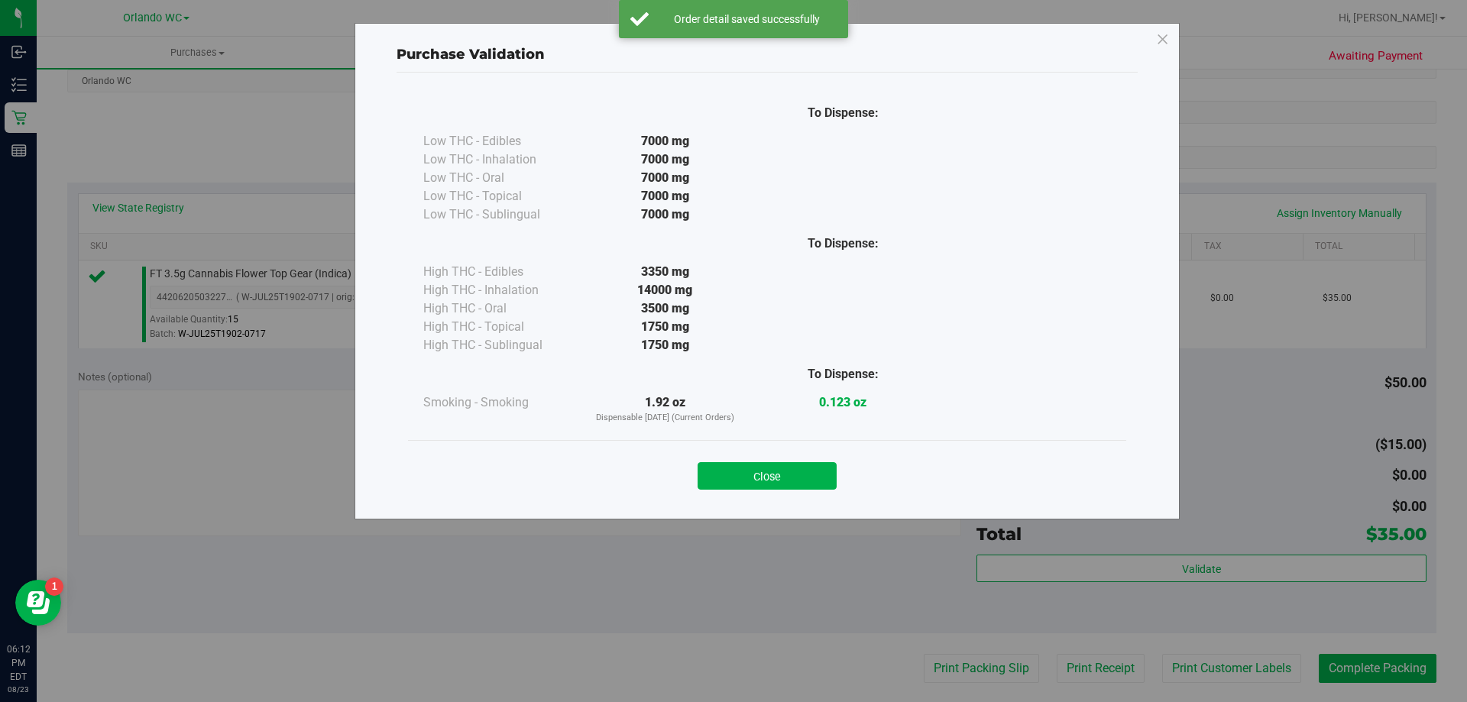
click at [802, 461] on div "Close" at bounding box center [768, 471] width 696 height 38
click at [795, 486] on button "Close" at bounding box center [767, 476] width 139 height 28
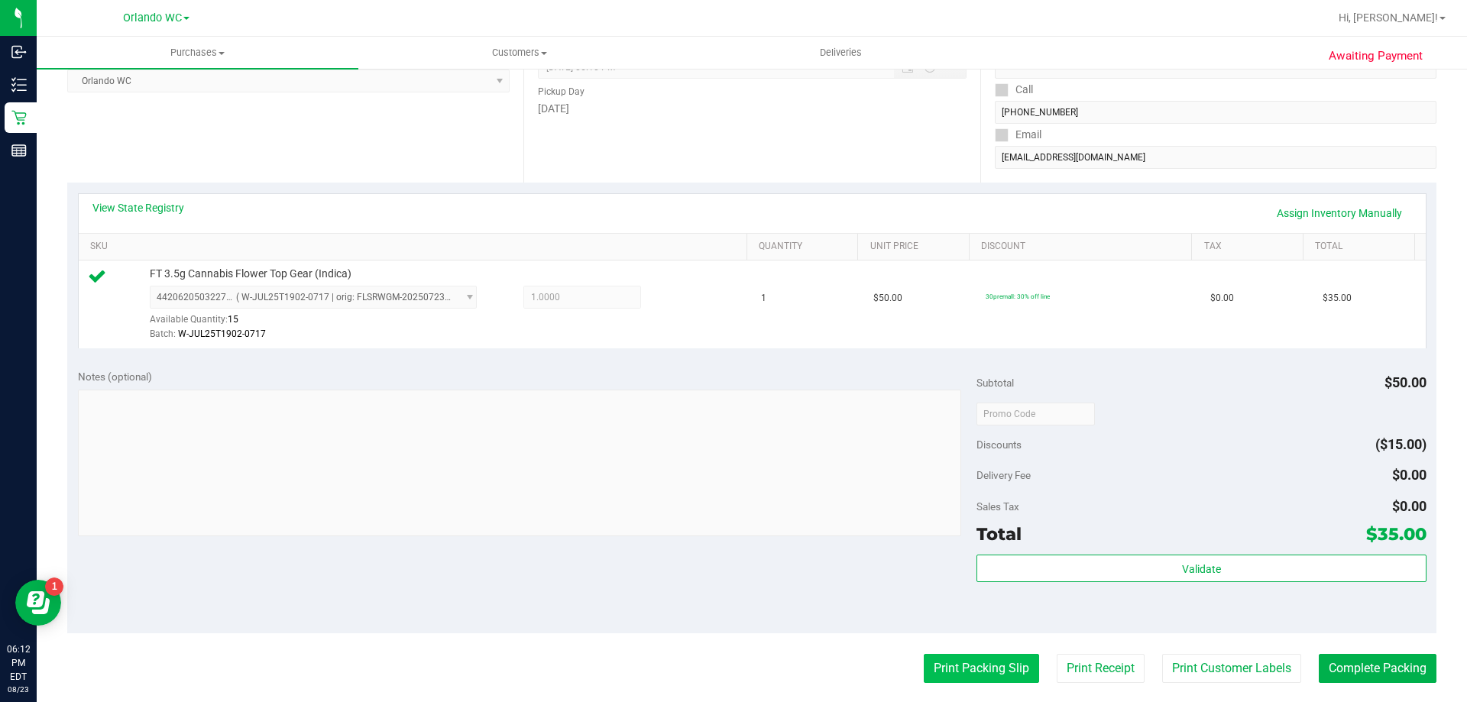
click at [934, 655] on button "Print Packing Slip" at bounding box center [981, 668] width 115 height 29
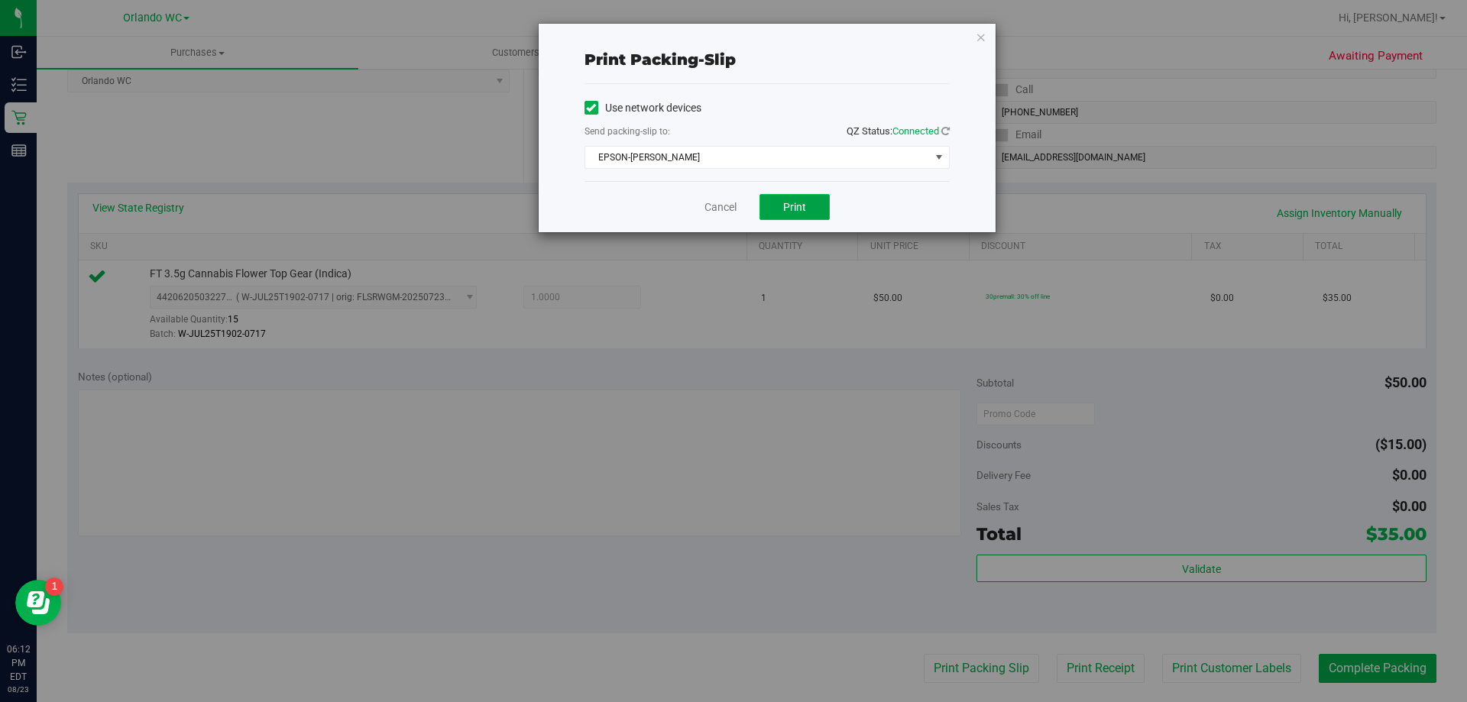
click at [809, 210] on button "Print" at bounding box center [795, 207] width 70 height 26
click at [984, 36] on icon "button" at bounding box center [981, 37] width 11 height 18
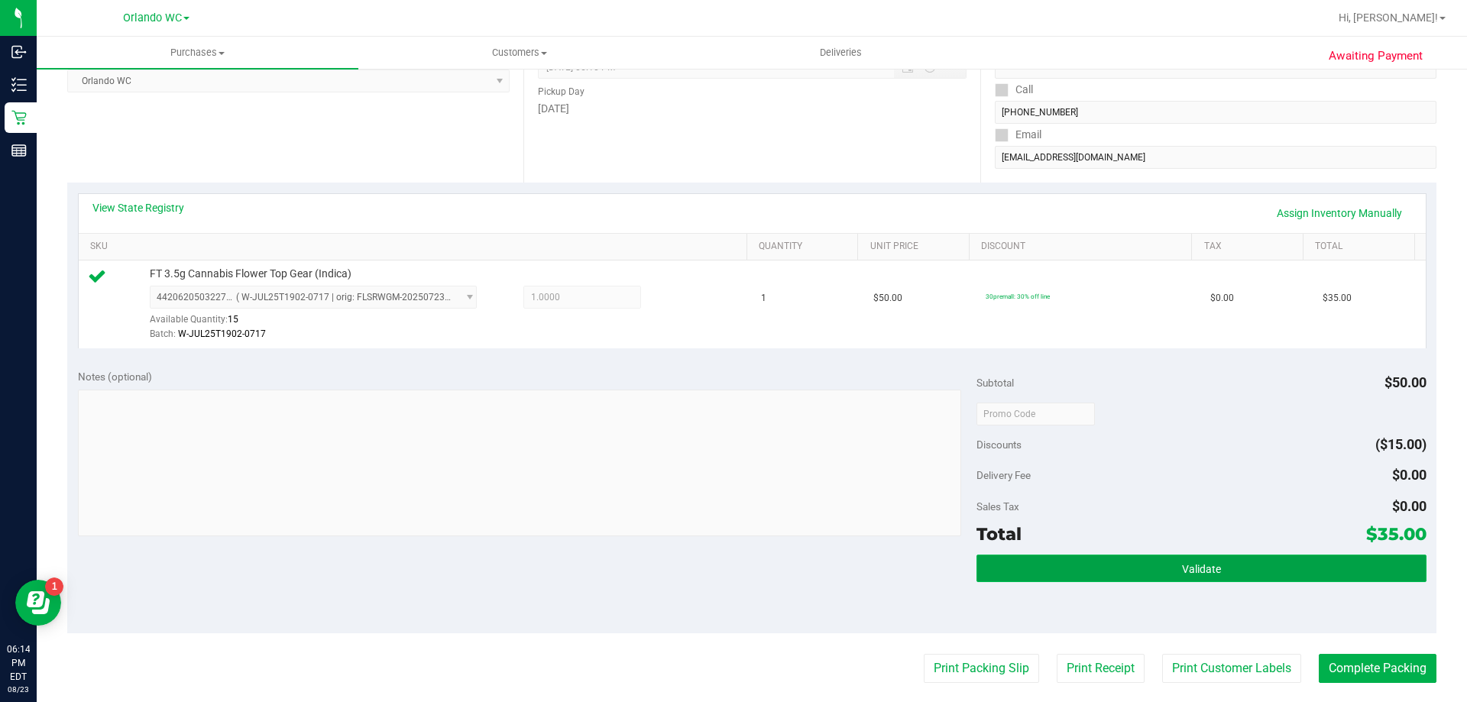
click at [1110, 577] on button "Validate" at bounding box center [1201, 569] width 449 height 28
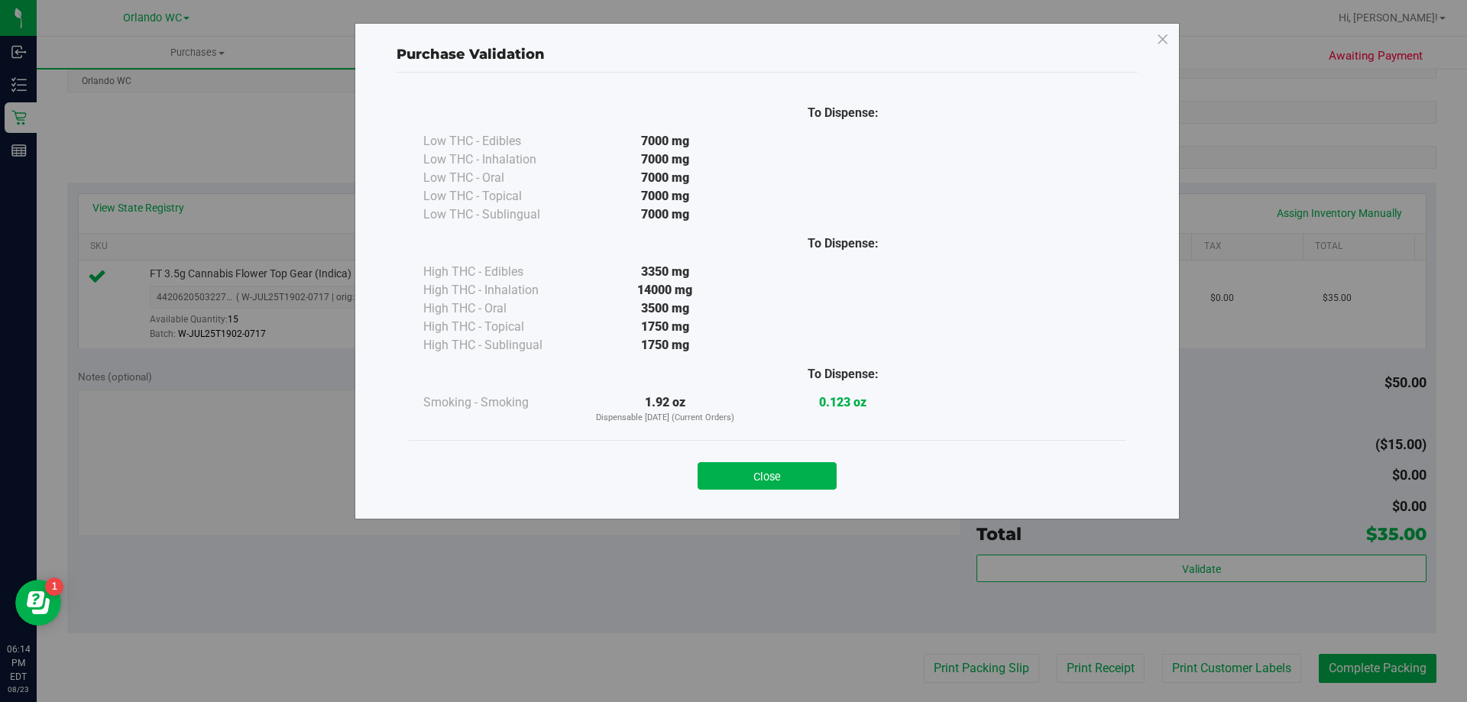
drag, startPoint x: 748, startPoint y: 485, endPoint x: 822, endPoint y: 507, distance: 77.4
click at [751, 485] on button "Close" at bounding box center [767, 476] width 139 height 28
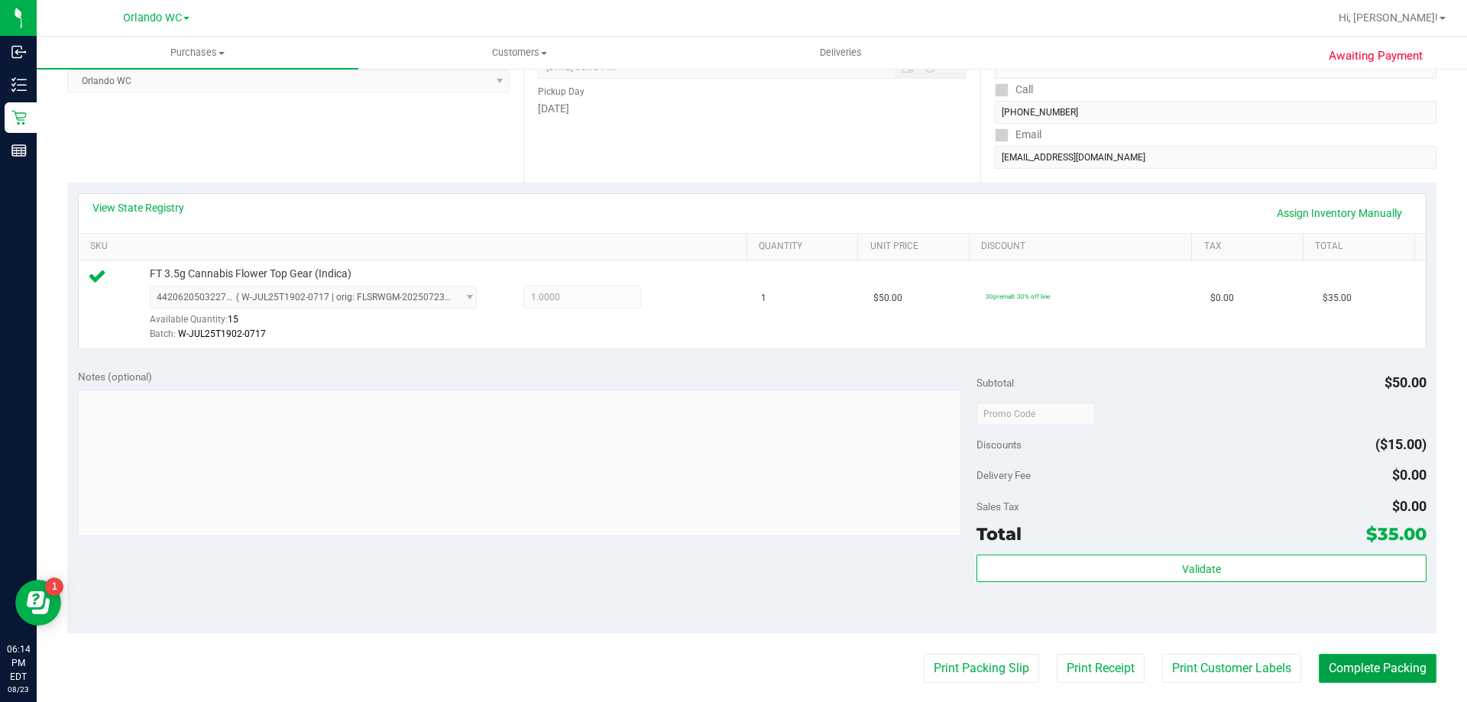
click at [1393, 666] on button "Complete Packing" at bounding box center [1378, 668] width 118 height 29
